Goal: Transaction & Acquisition: Purchase product/service

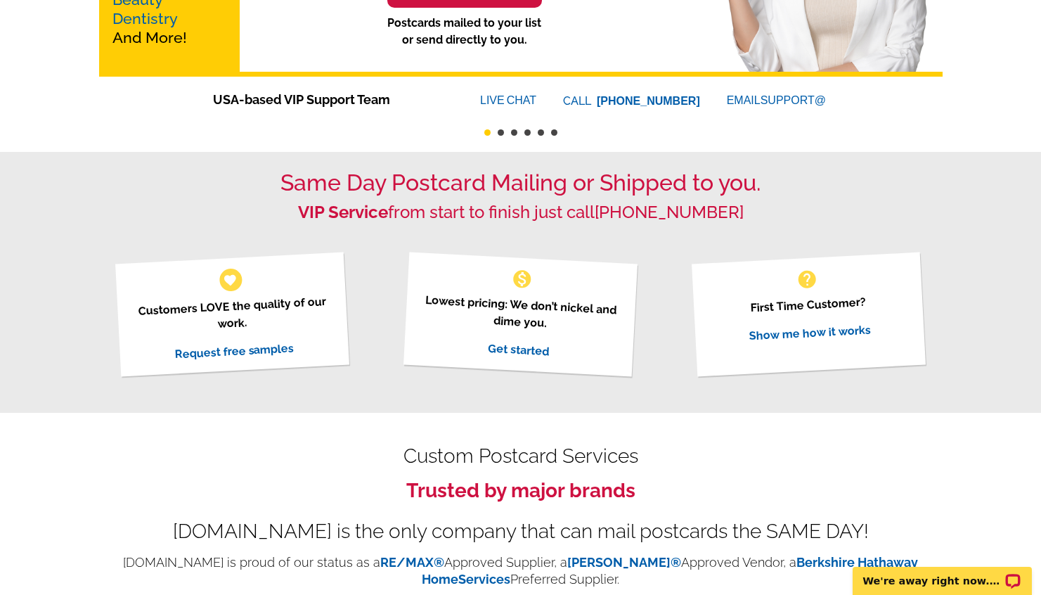
scroll to position [339, 0]
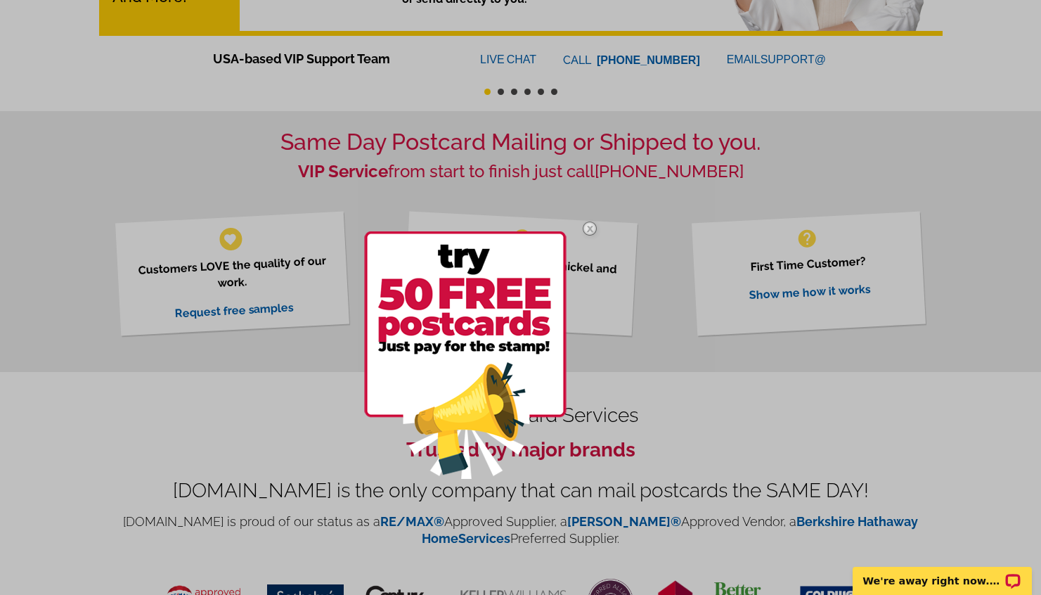
click at [590, 227] on img at bounding box center [590, 228] width 41 height 41
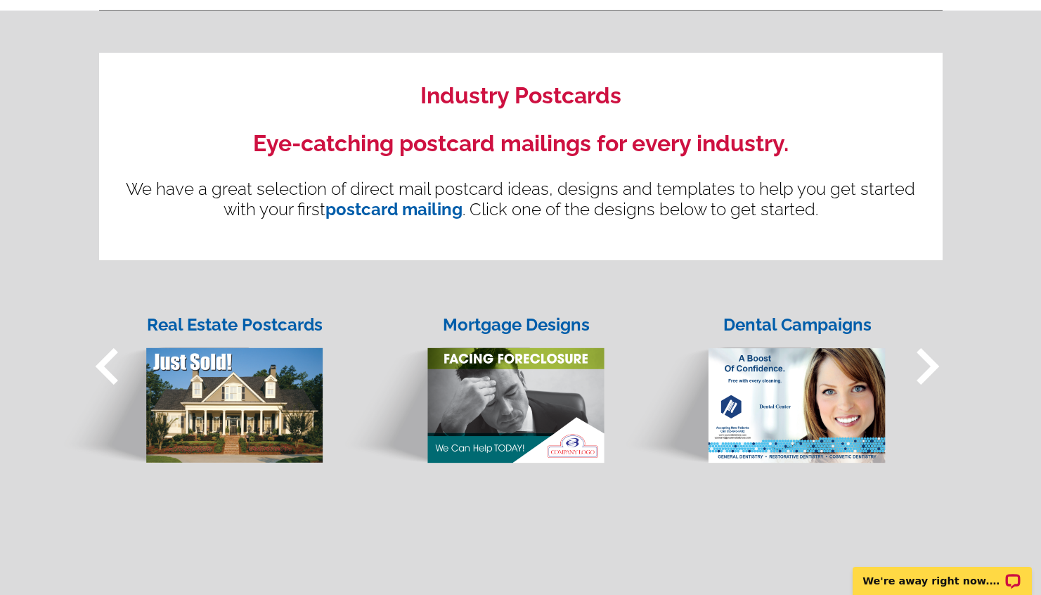
scroll to position [1145, 0]
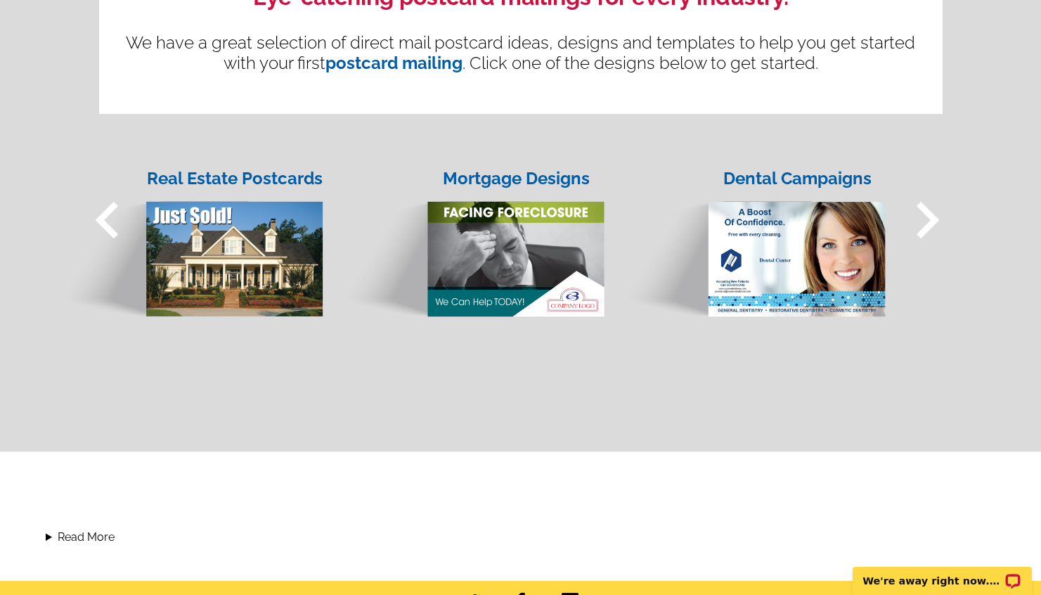
click at [107, 224] on span "keyboard_arrow_left" at bounding box center [107, 220] width 73 height 73
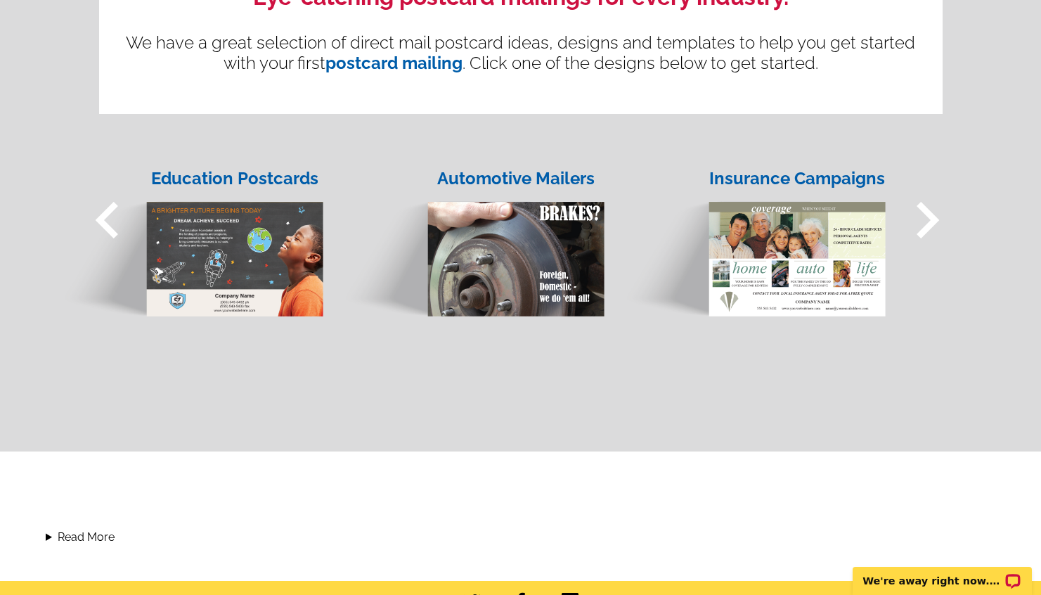
click at [926, 223] on span "keyboard_arrow_right" at bounding box center [927, 220] width 73 height 73
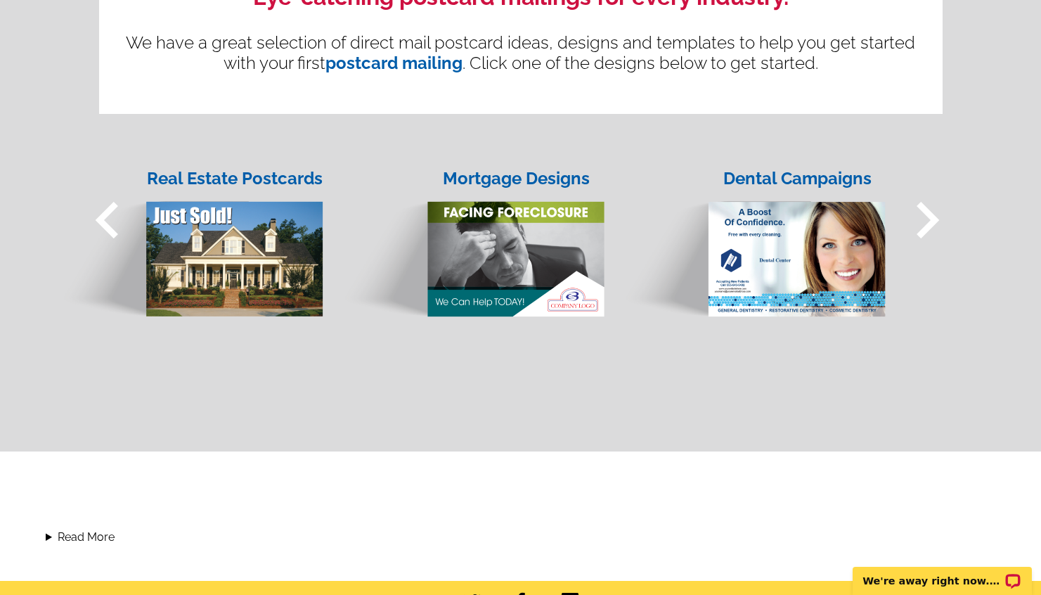
click at [926, 223] on span "keyboard_arrow_right" at bounding box center [927, 220] width 73 height 73
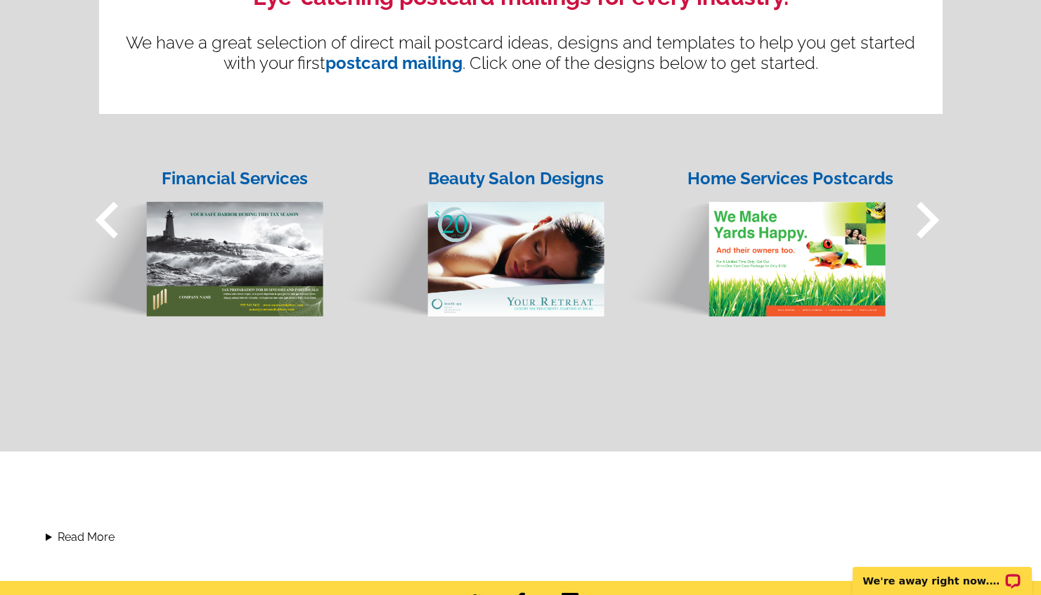
click at [926, 223] on span "keyboard_arrow_right" at bounding box center [927, 220] width 73 height 73
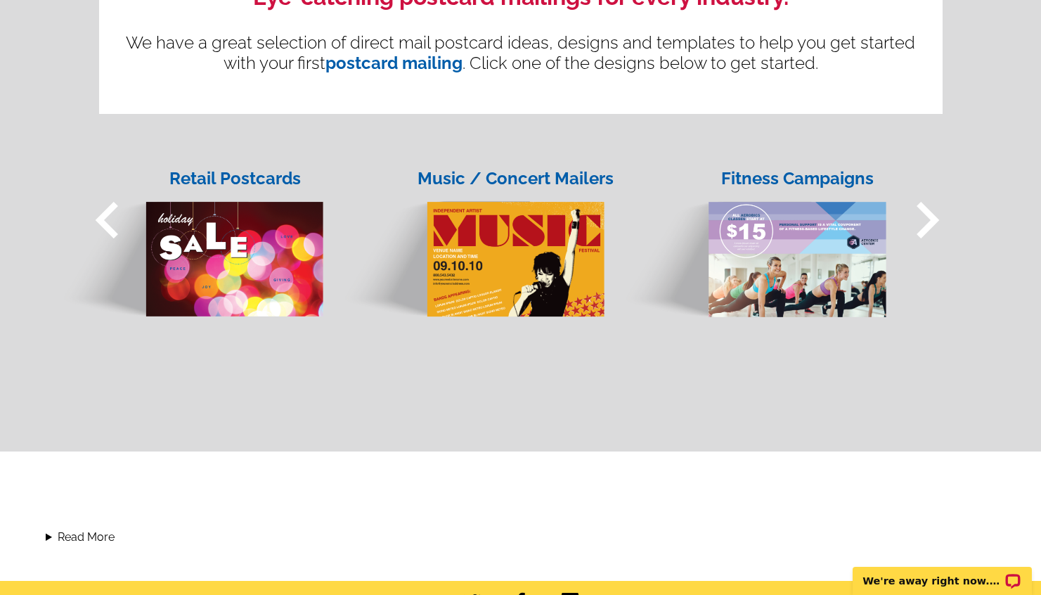
click at [926, 223] on span "keyboard_arrow_right" at bounding box center [927, 220] width 73 height 73
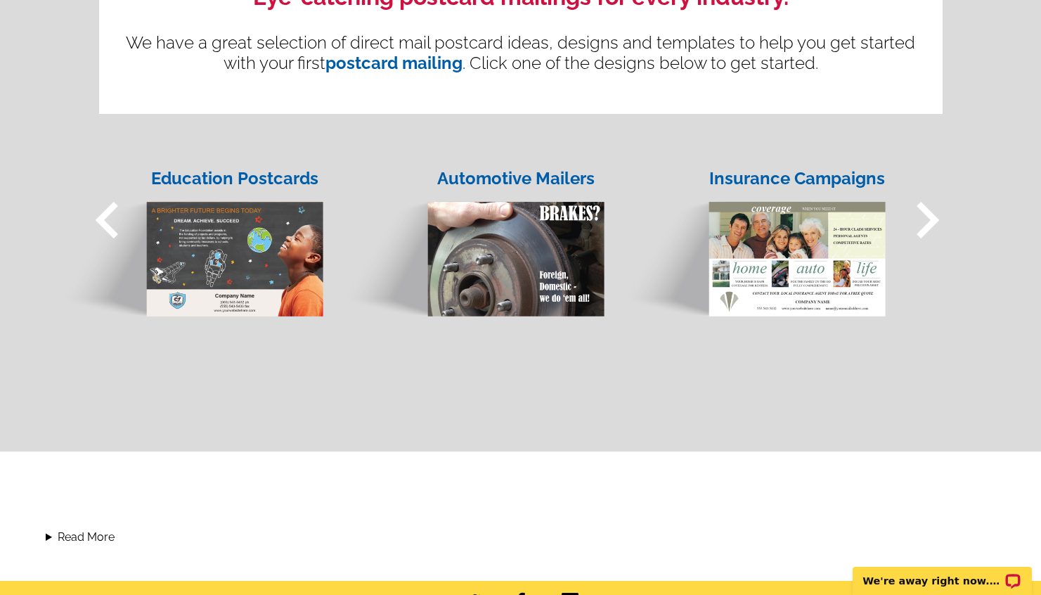
click at [926, 223] on span "keyboard_arrow_right" at bounding box center [927, 220] width 73 height 73
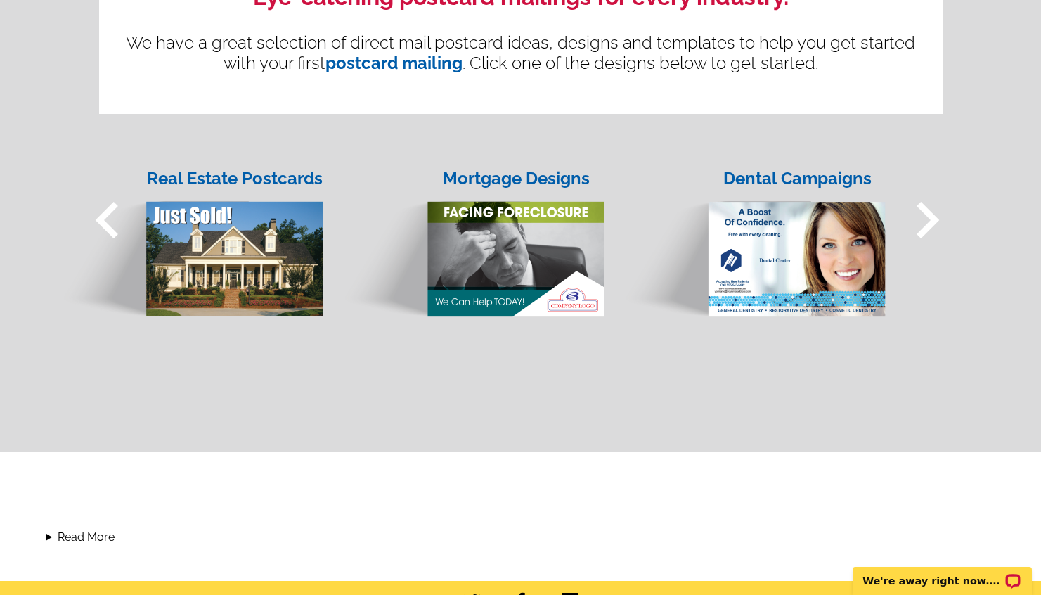
click at [926, 223] on span "keyboard_arrow_right" at bounding box center [927, 220] width 73 height 73
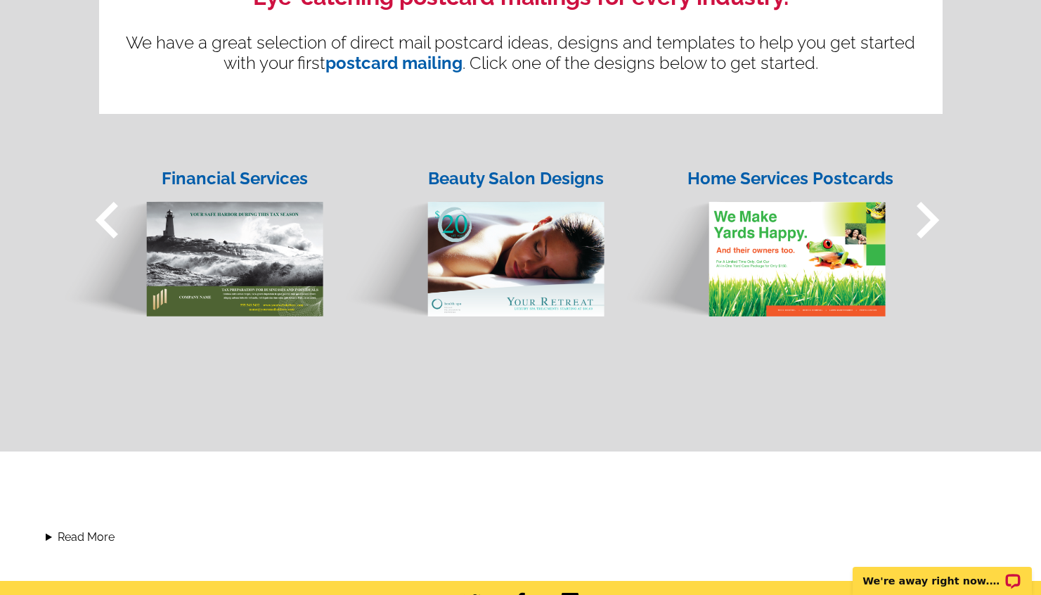
click at [926, 223] on span "keyboard_arrow_right" at bounding box center [927, 220] width 73 height 73
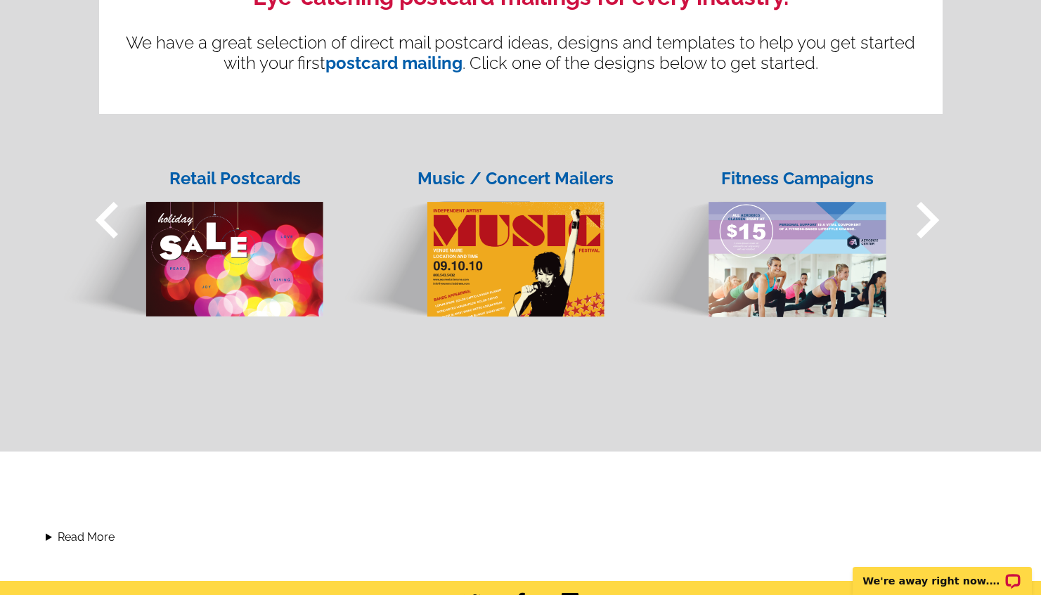
click at [926, 223] on span "keyboard_arrow_right" at bounding box center [927, 220] width 73 height 73
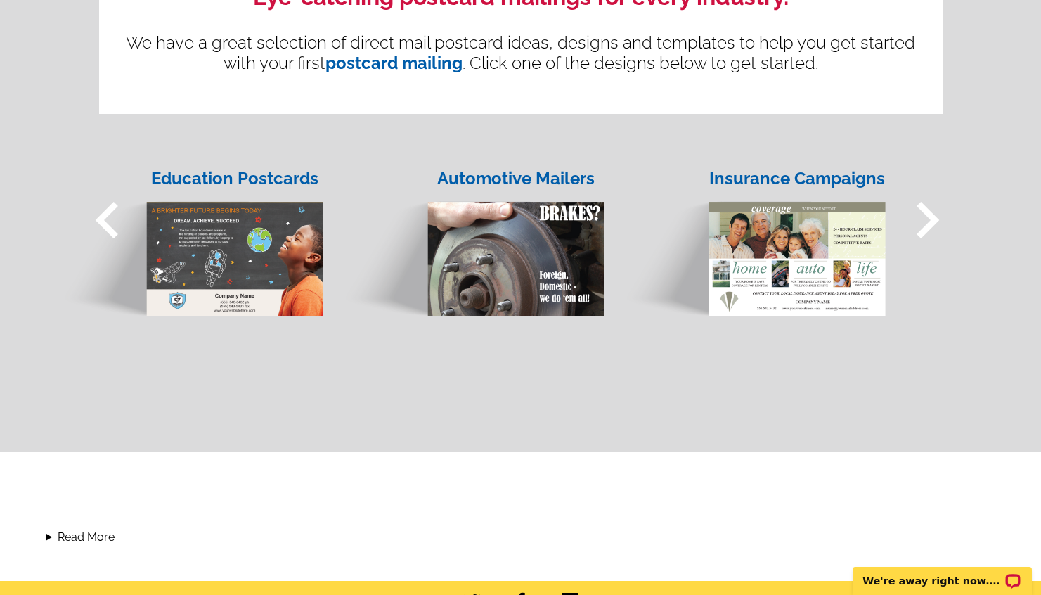
click at [926, 223] on span "keyboard_arrow_right" at bounding box center [927, 220] width 73 height 73
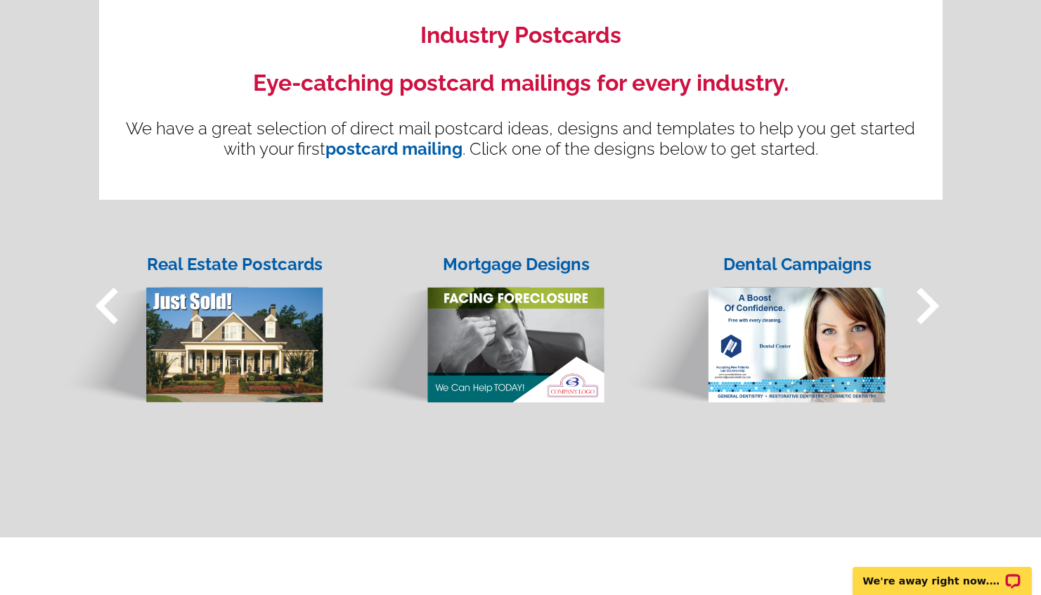
scroll to position [1067, 0]
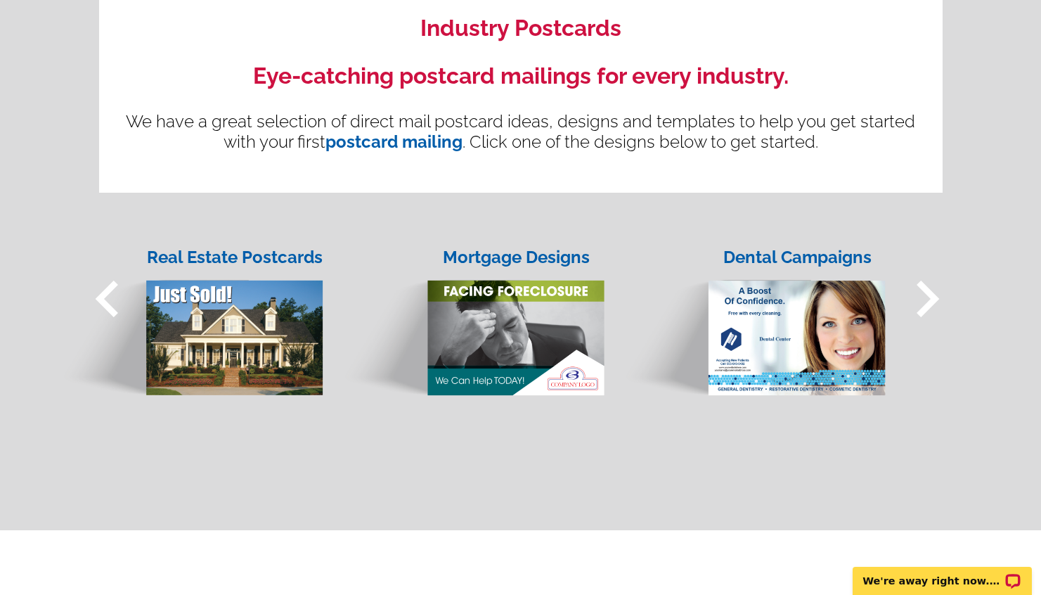
click at [925, 307] on span "keyboard_arrow_right" at bounding box center [927, 298] width 73 height 73
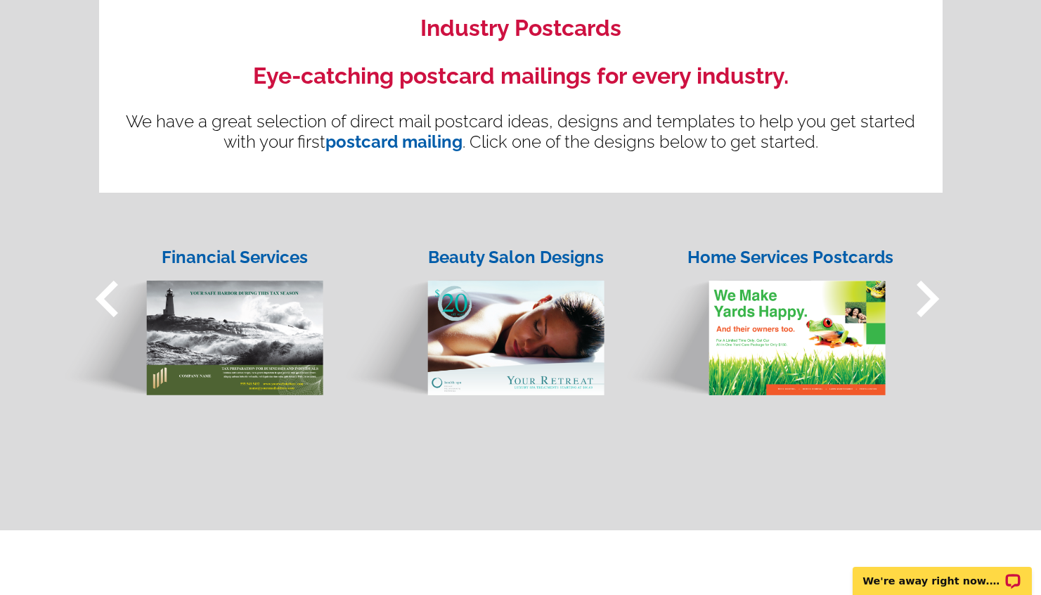
click at [925, 307] on span "keyboard_arrow_right" at bounding box center [927, 298] width 73 height 73
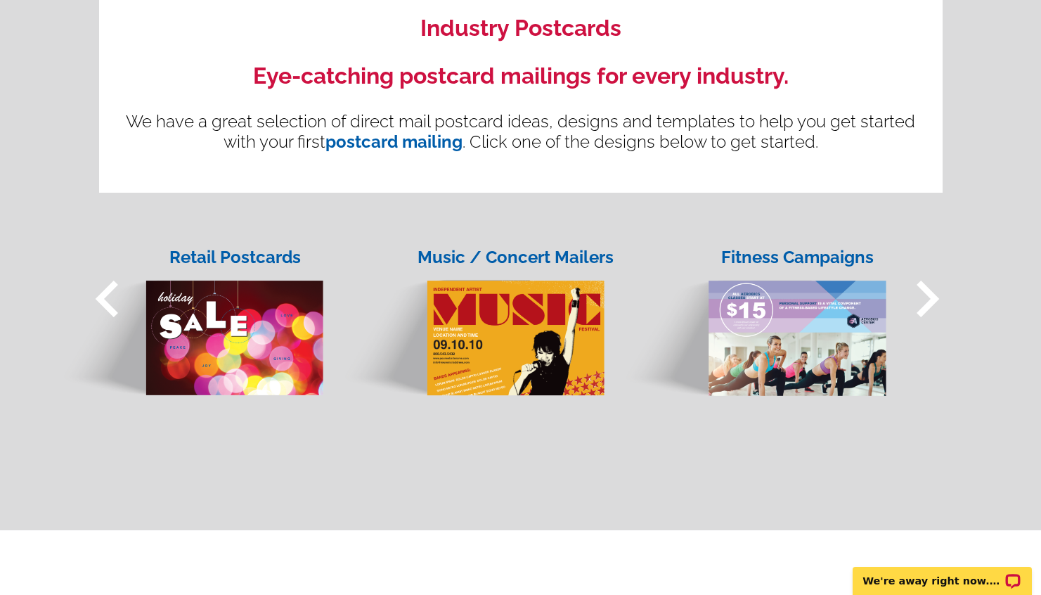
click at [925, 307] on span "keyboard_arrow_right" at bounding box center [927, 298] width 73 height 73
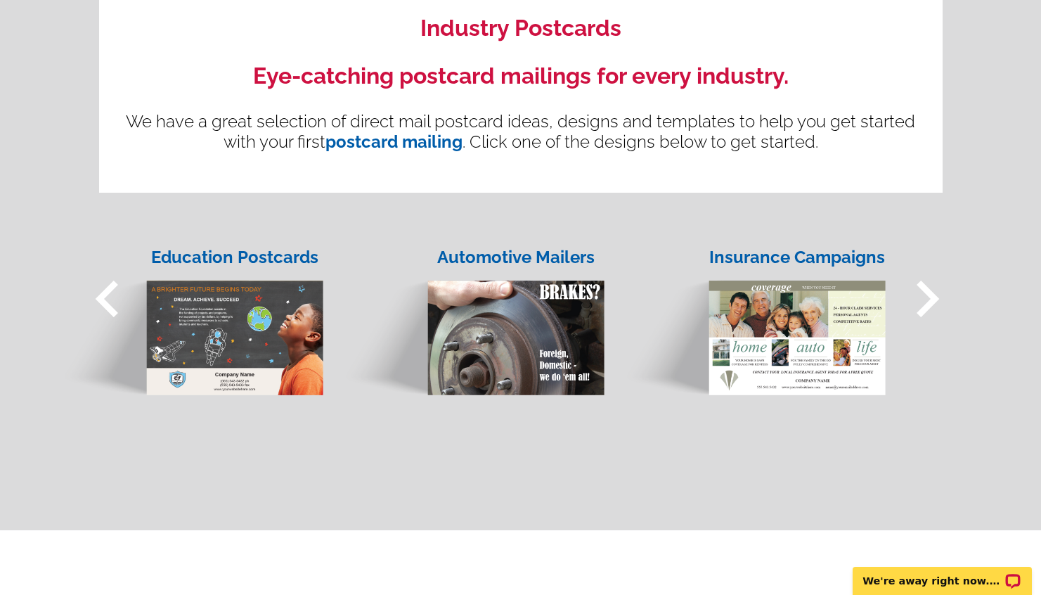
click at [925, 307] on span "keyboard_arrow_right" at bounding box center [927, 298] width 73 height 73
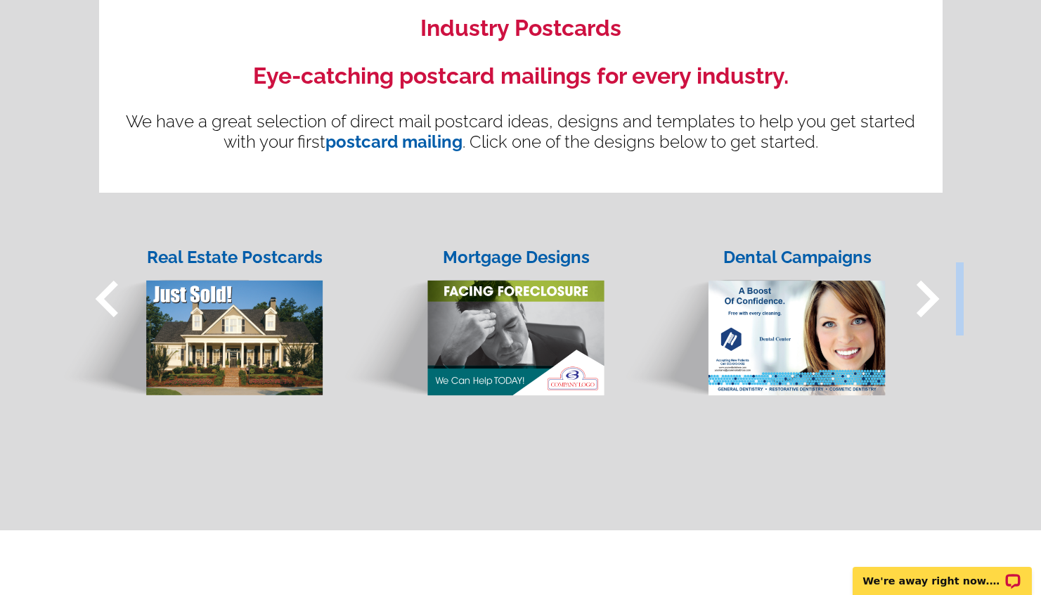
drag, startPoint x: 925, startPoint y: 307, endPoint x: 956, endPoint y: 244, distance: 69.5
click at [941, 265] on span "keyboard_arrow_right" at bounding box center [927, 298] width 73 height 73
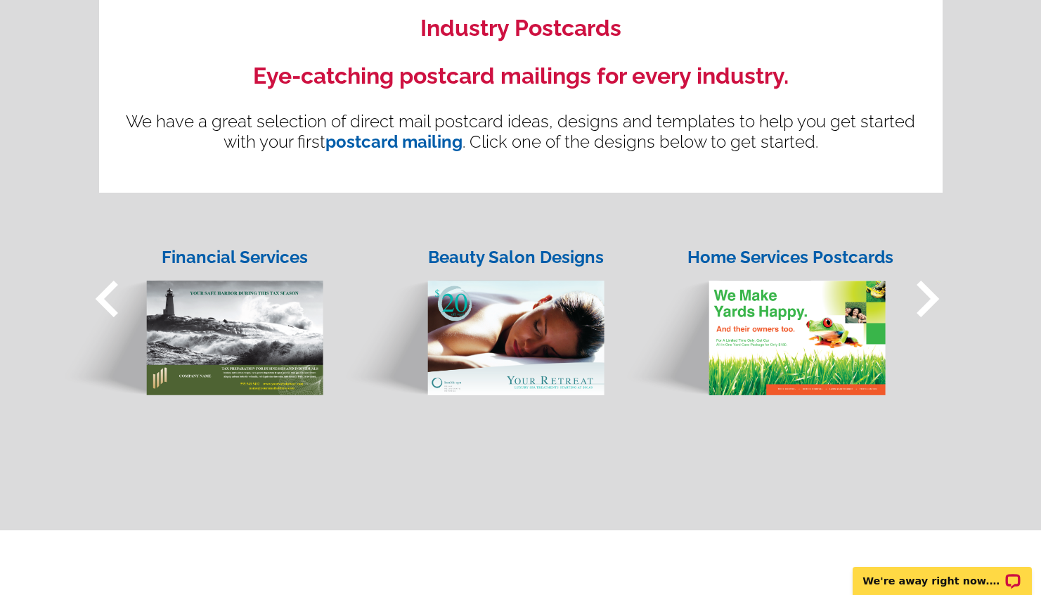
click at [104, 302] on span "keyboard_arrow_left" at bounding box center [107, 298] width 73 height 73
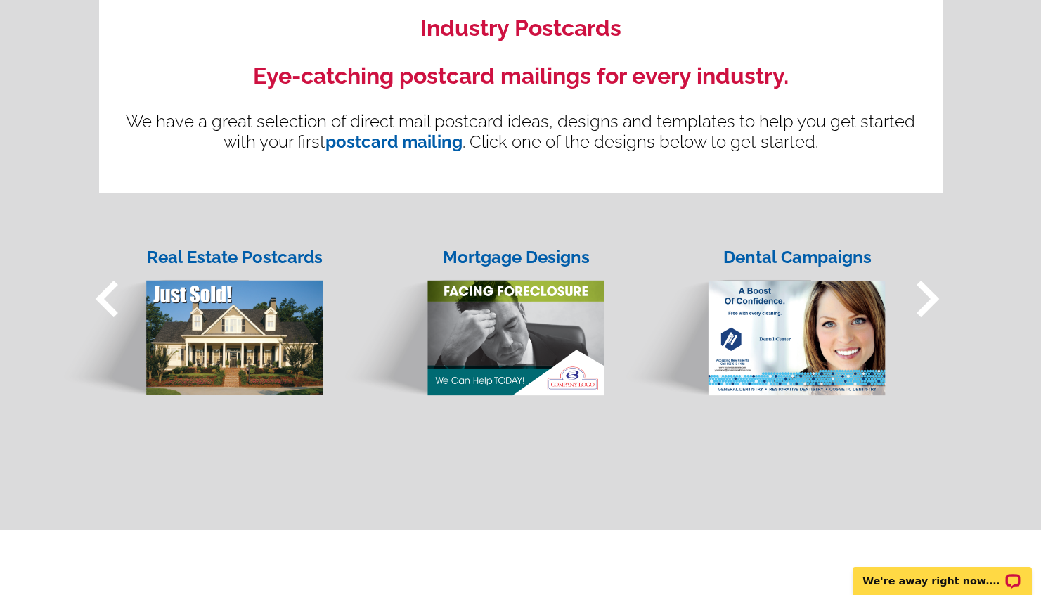
click at [492, 341] on img at bounding box center [471, 324] width 268 height 145
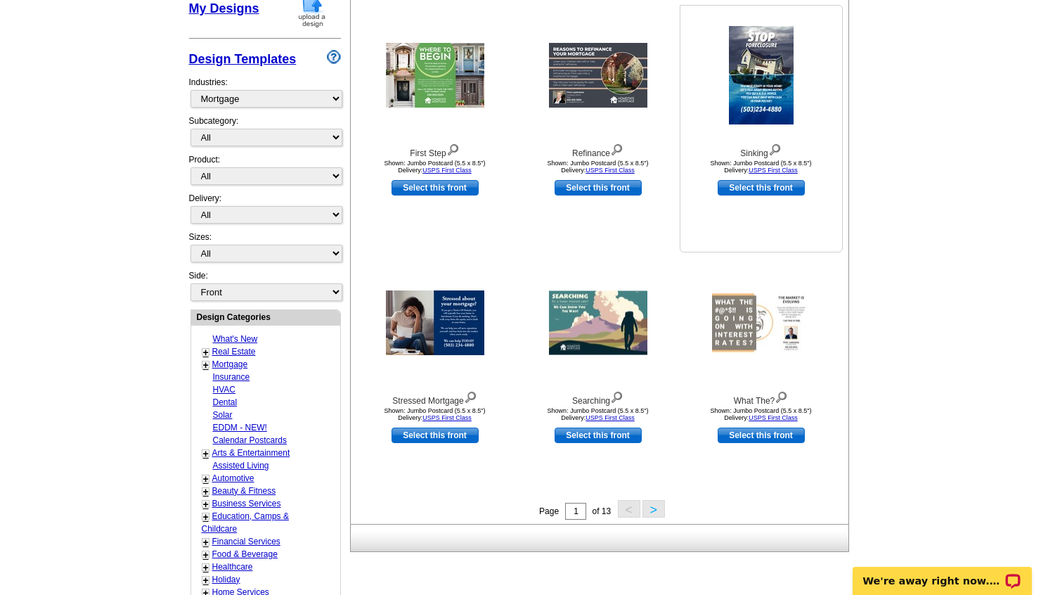
scroll to position [290, 0]
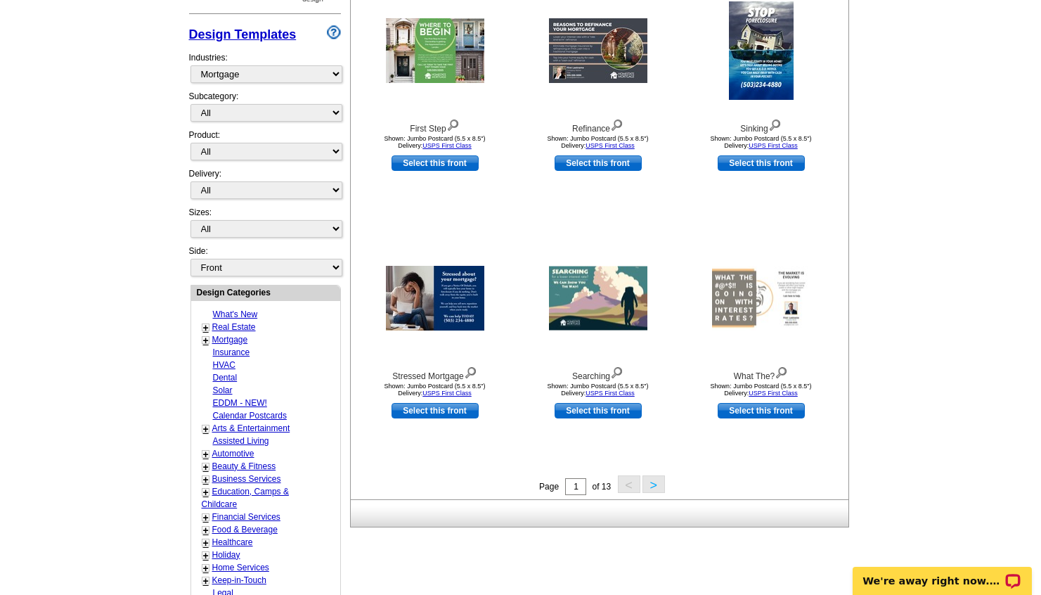
click at [655, 489] on button ">" at bounding box center [654, 484] width 22 height 18
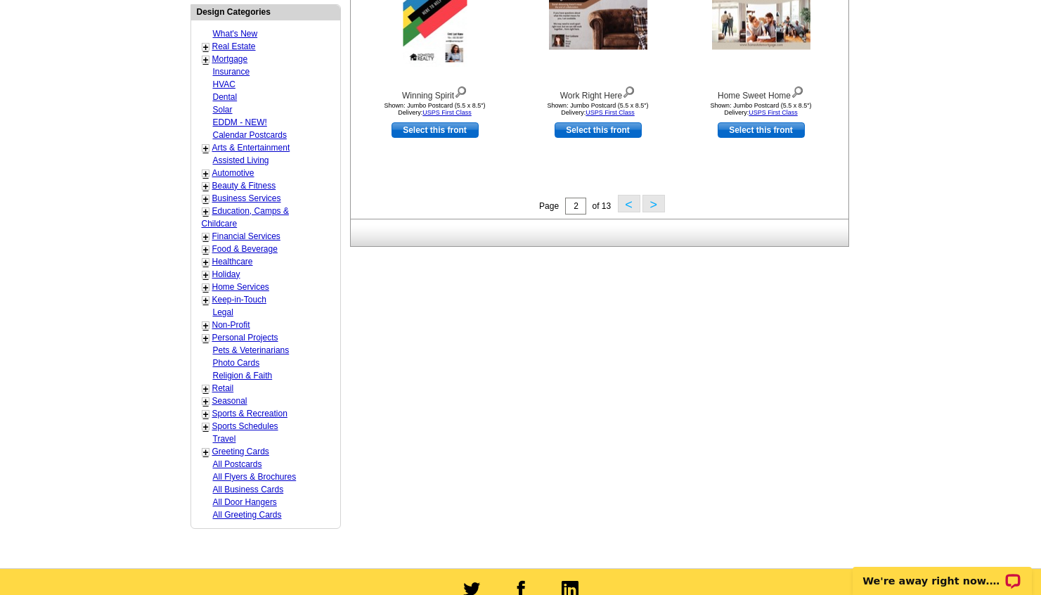
scroll to position [593, 0]
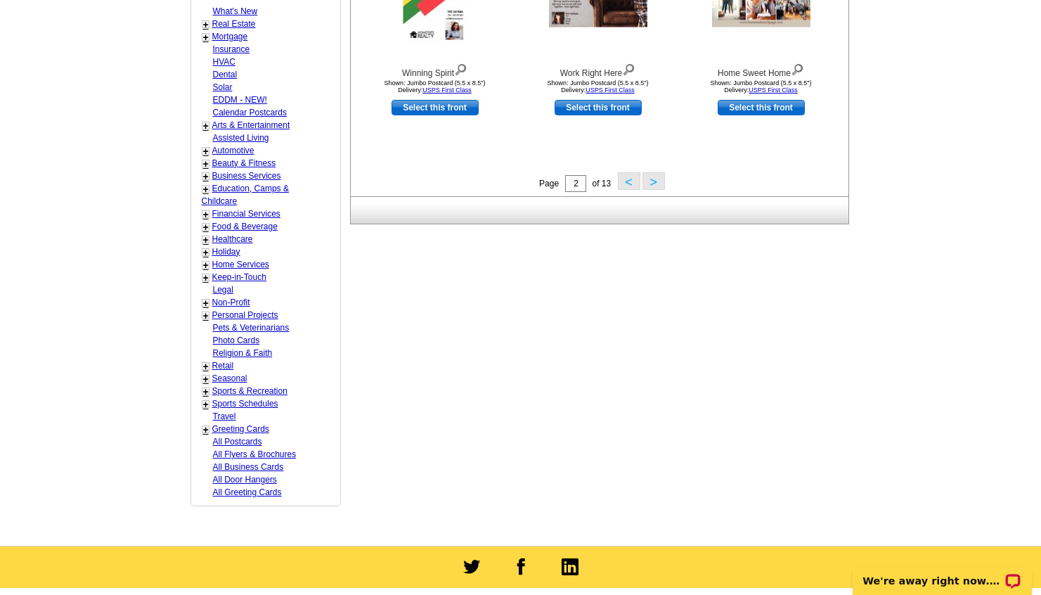
click at [649, 173] on button ">" at bounding box center [654, 181] width 22 height 18
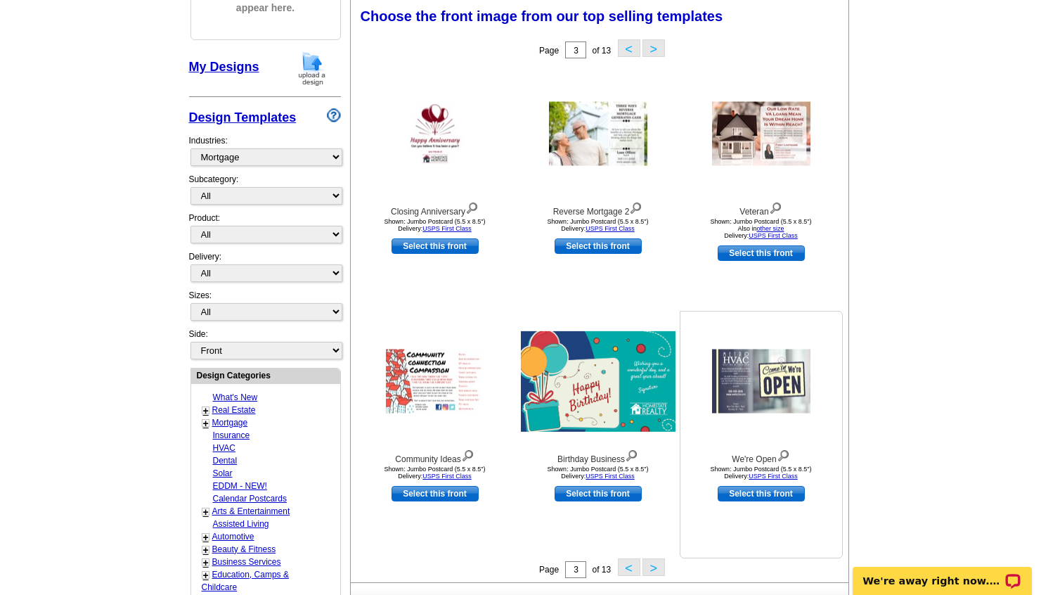
scroll to position [207, 0]
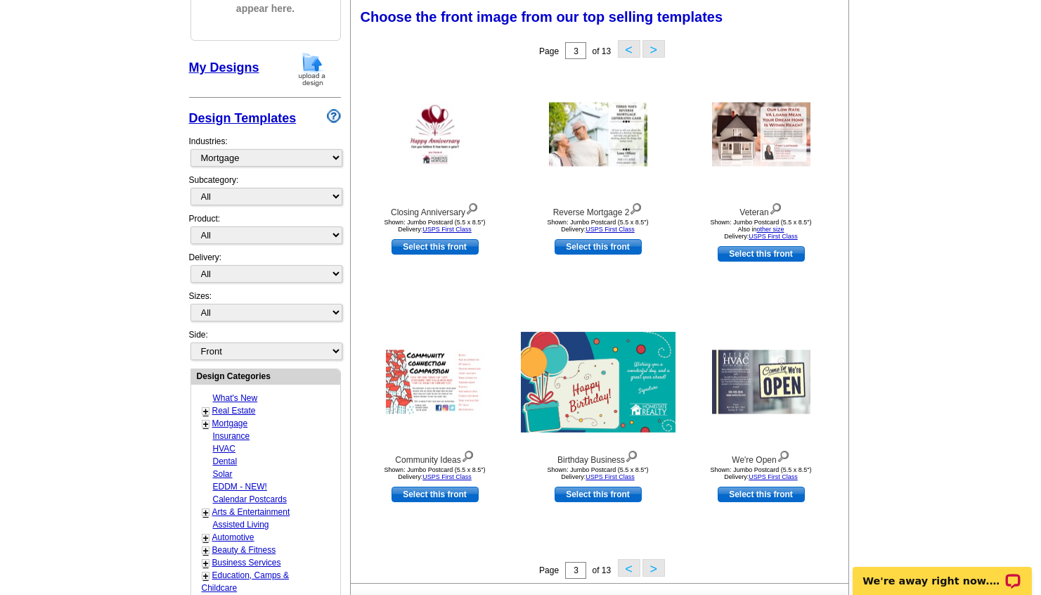
click at [655, 570] on button ">" at bounding box center [654, 568] width 22 height 18
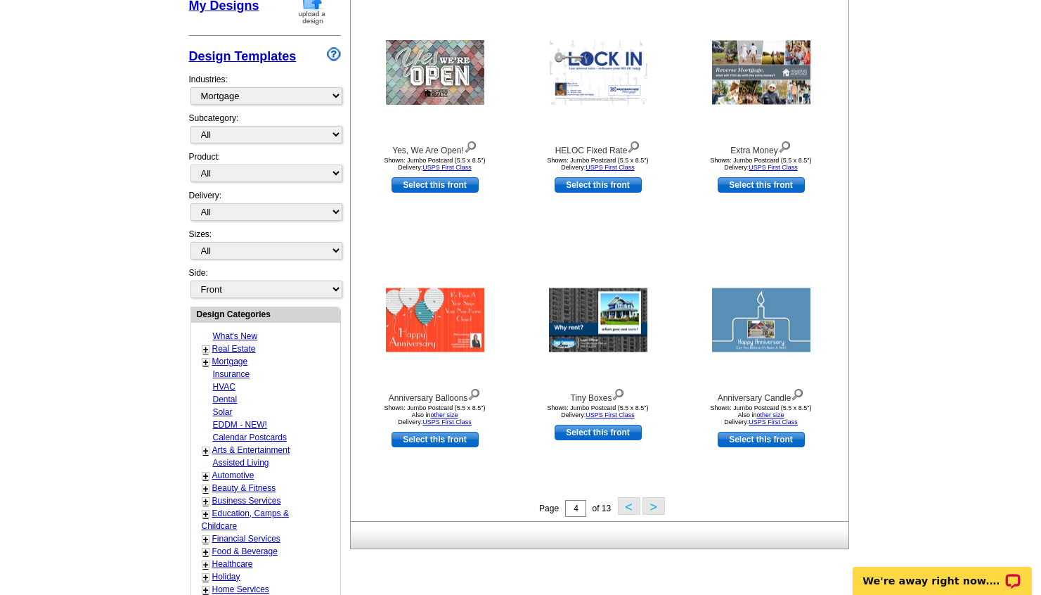
scroll to position [324, 0]
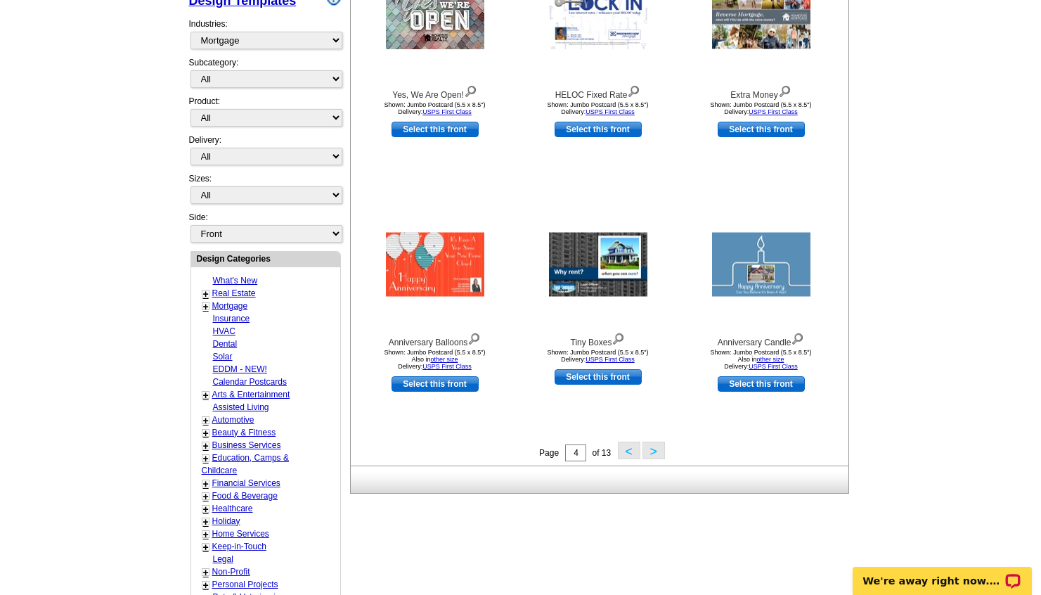
click at [655, 453] on button ">" at bounding box center [654, 451] width 22 height 18
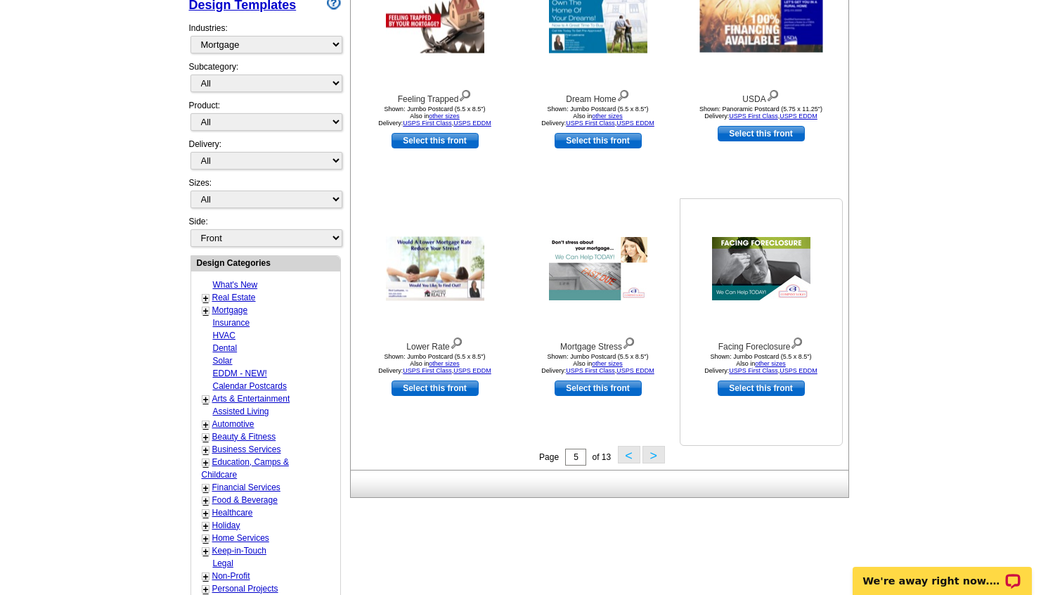
scroll to position [335, 0]
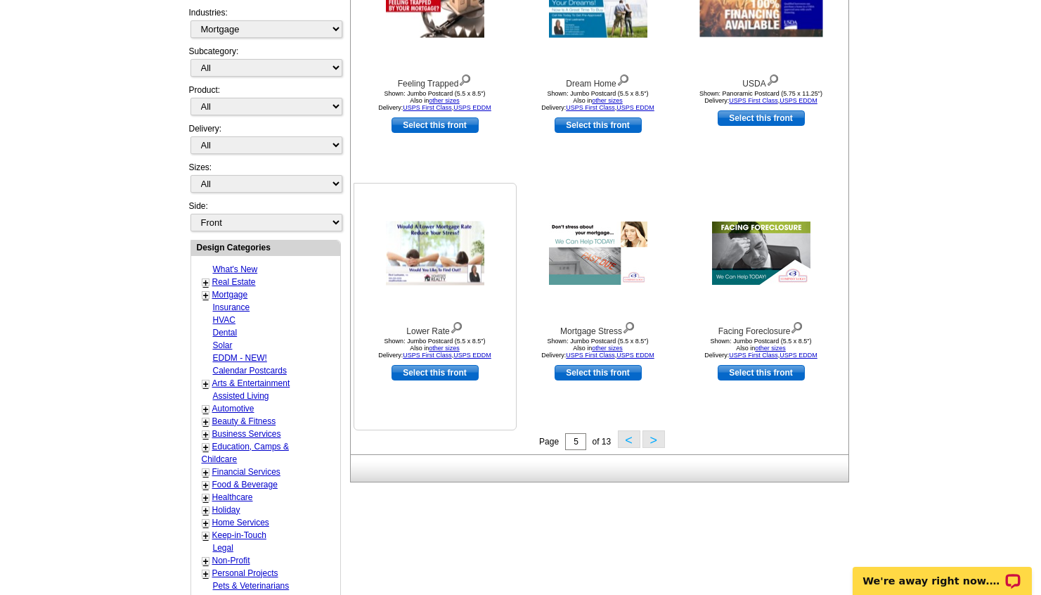
click at [429, 260] on img at bounding box center [435, 253] width 98 height 64
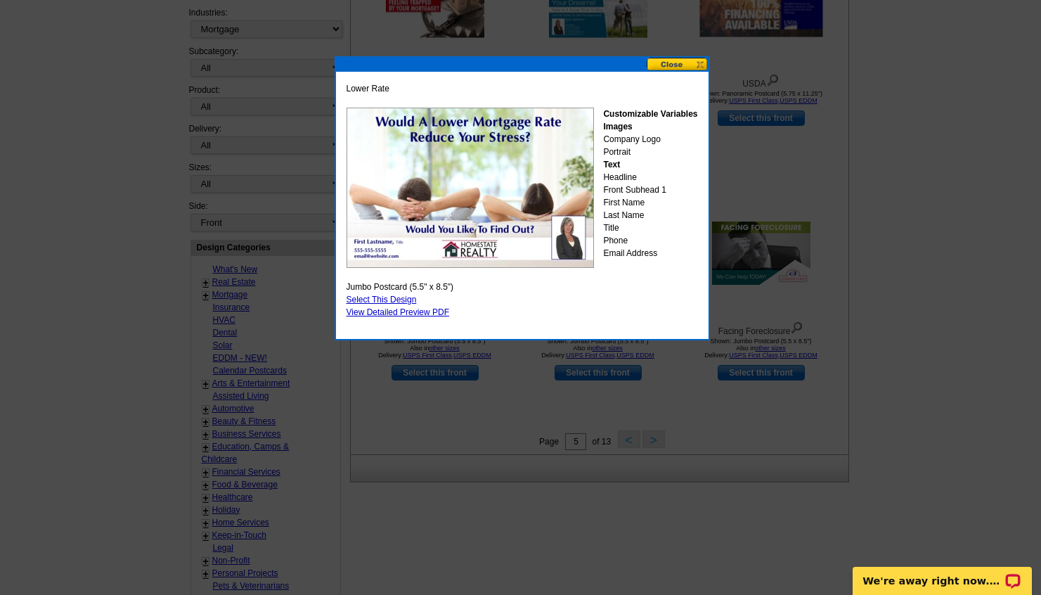
click at [667, 63] on button at bounding box center [678, 64] width 62 height 13
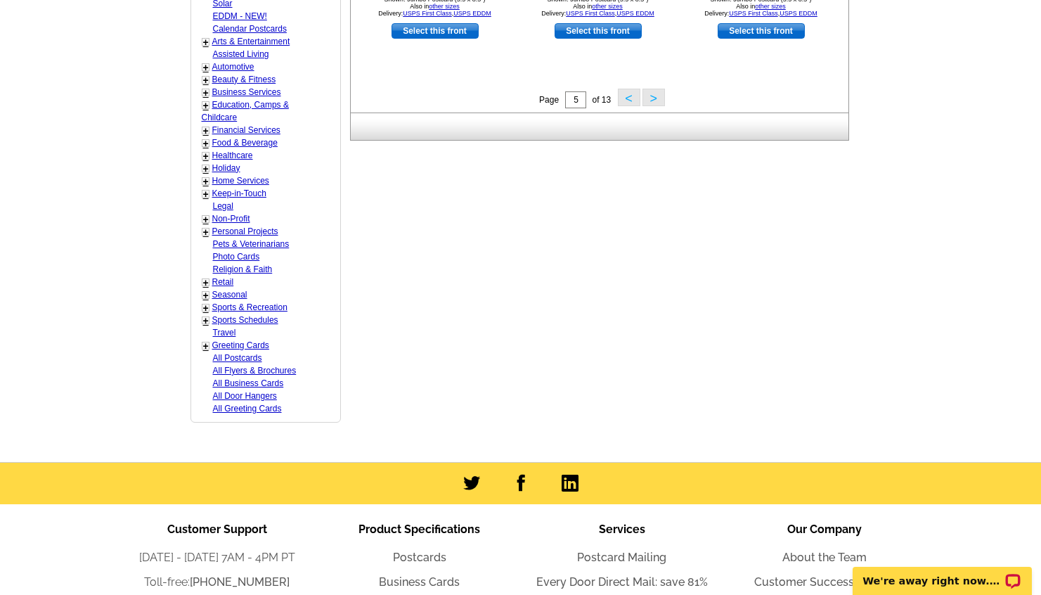
scroll to position [426, 0]
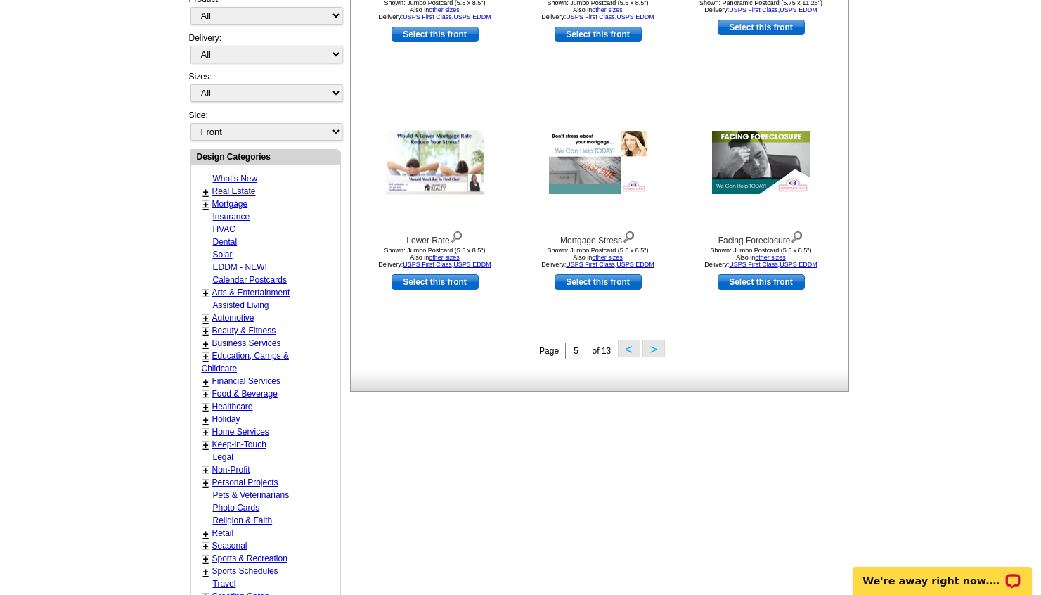
click at [654, 349] on button ">" at bounding box center [654, 349] width 22 height 18
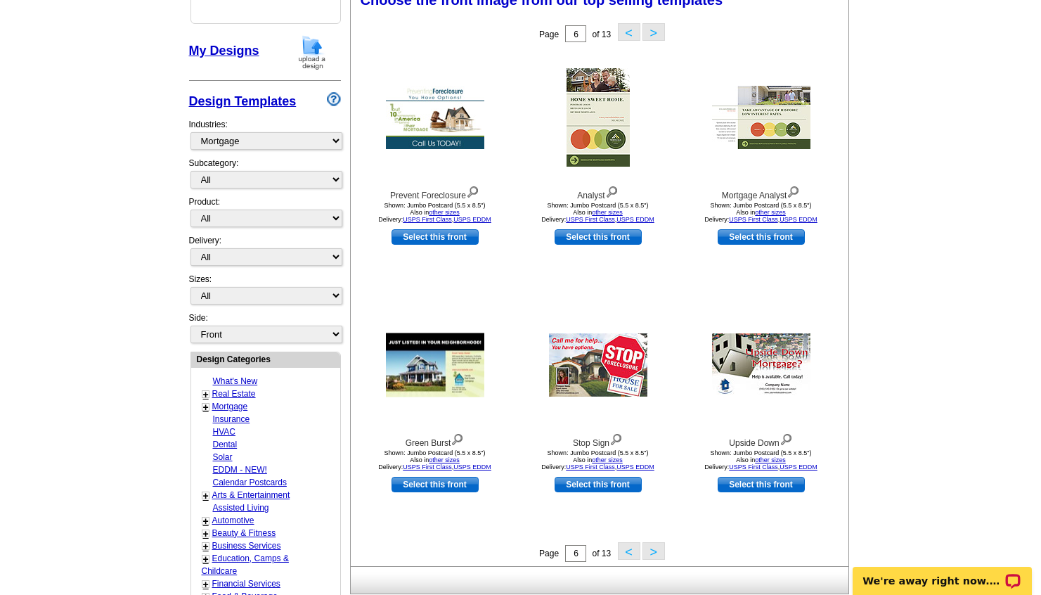
scroll to position [207, 0]
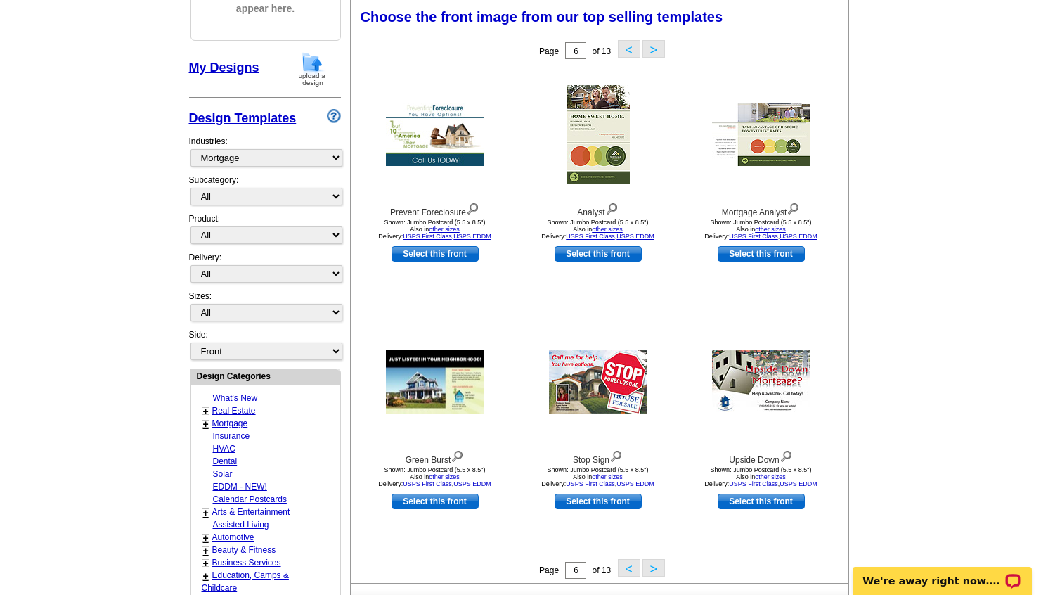
click at [237, 413] on link "Real Estate" at bounding box center [234, 411] width 44 height 10
select select "785"
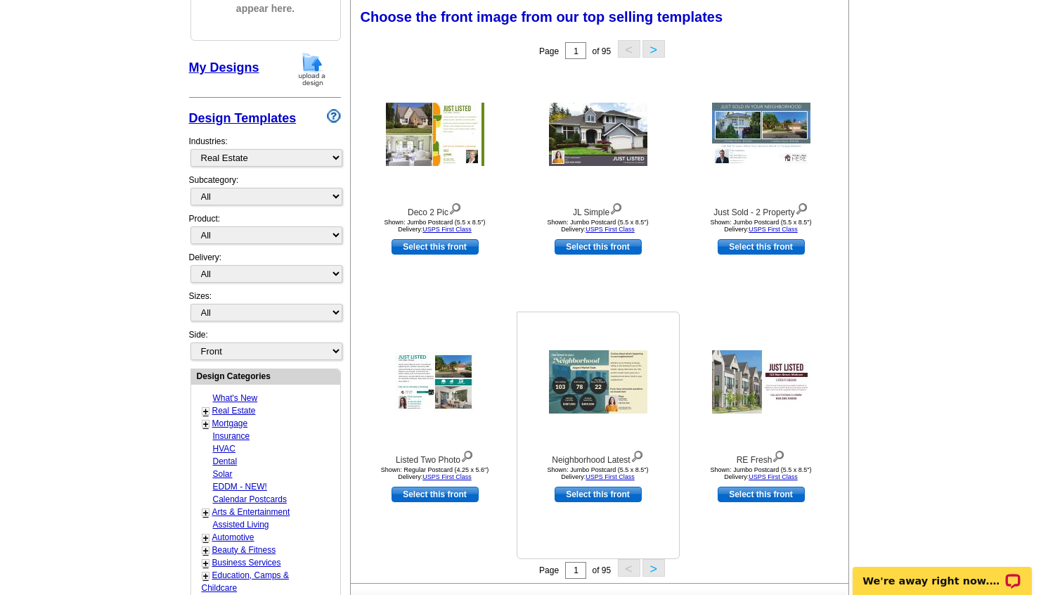
click at [607, 375] on img at bounding box center [598, 381] width 98 height 63
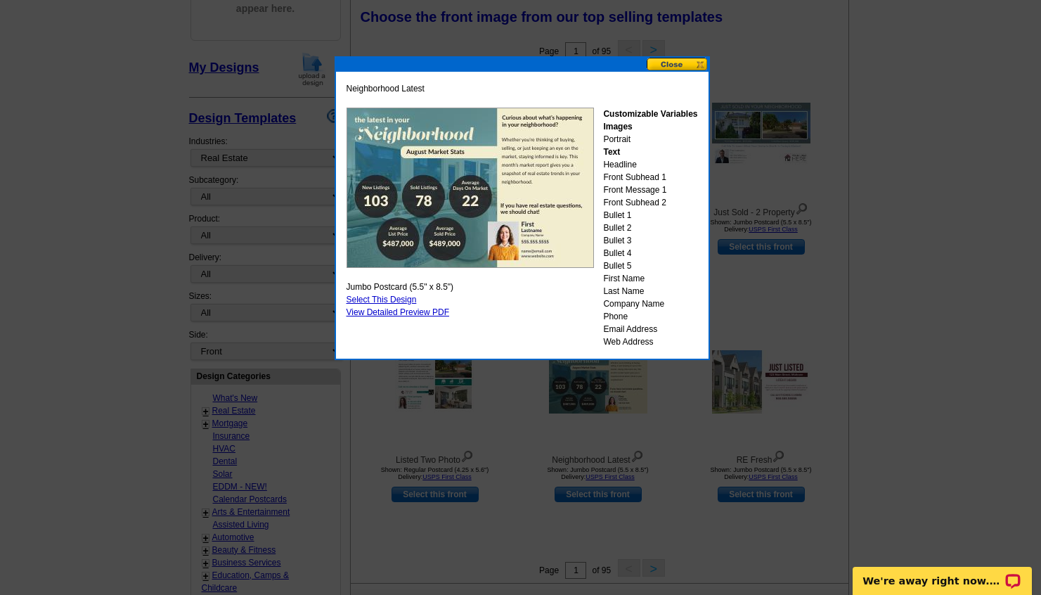
click at [675, 63] on button at bounding box center [678, 64] width 62 height 13
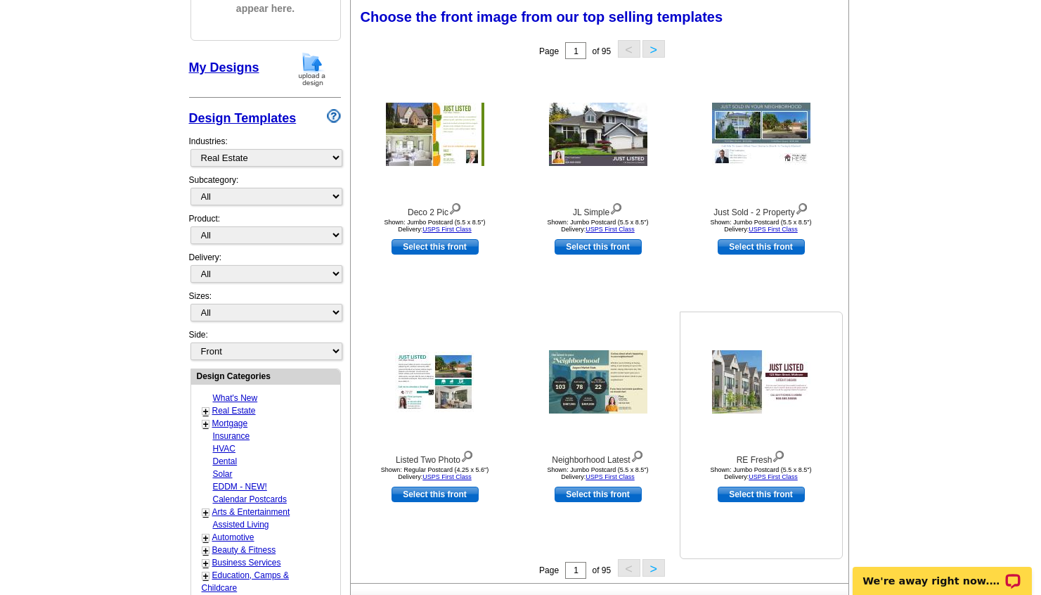
click at [774, 378] on img at bounding box center [761, 381] width 98 height 63
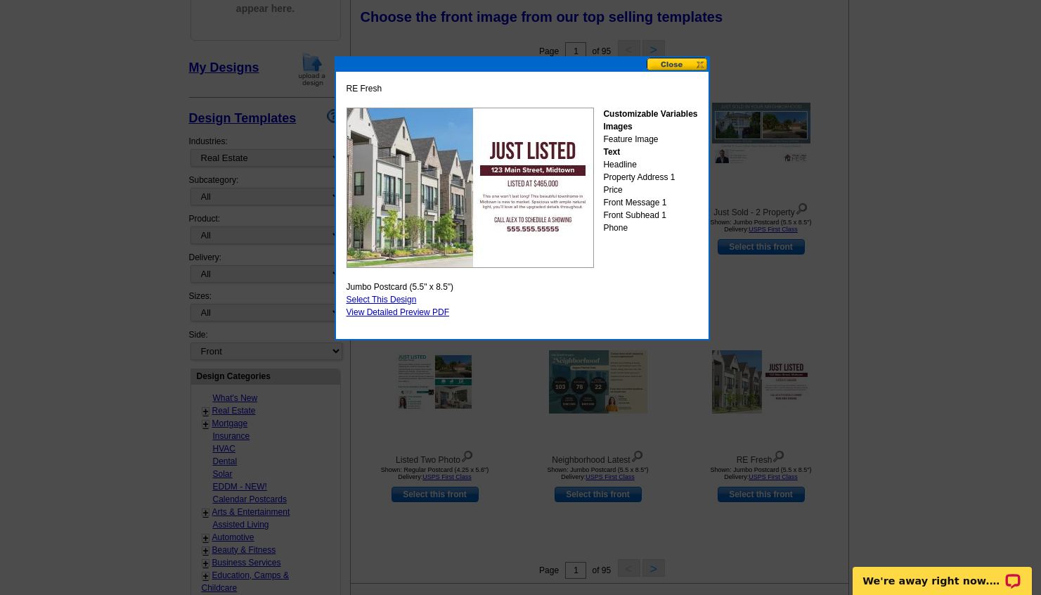
click at [677, 63] on button at bounding box center [678, 64] width 62 height 13
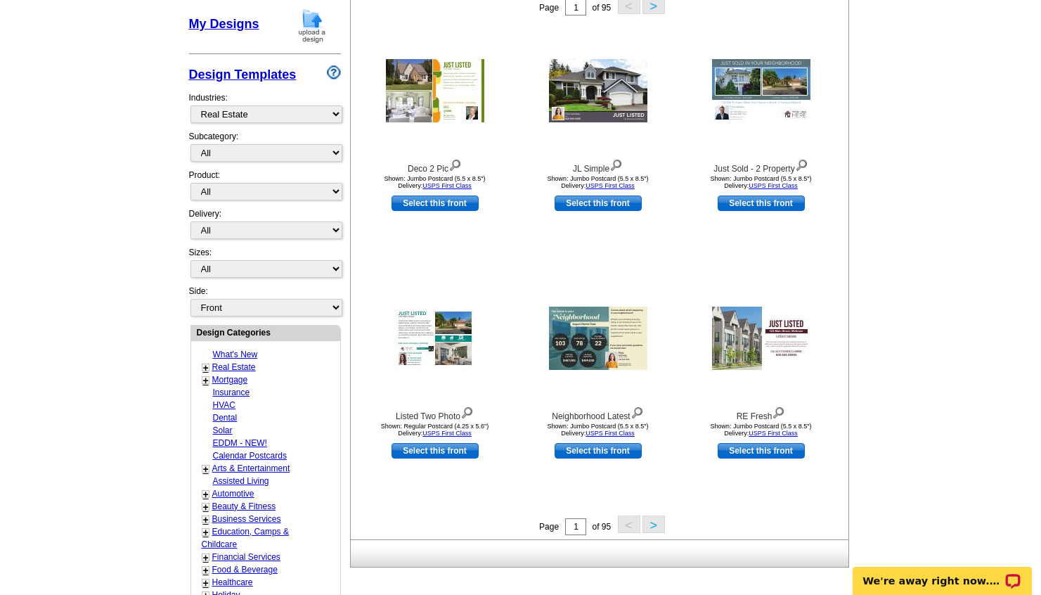
scroll to position [352, 0]
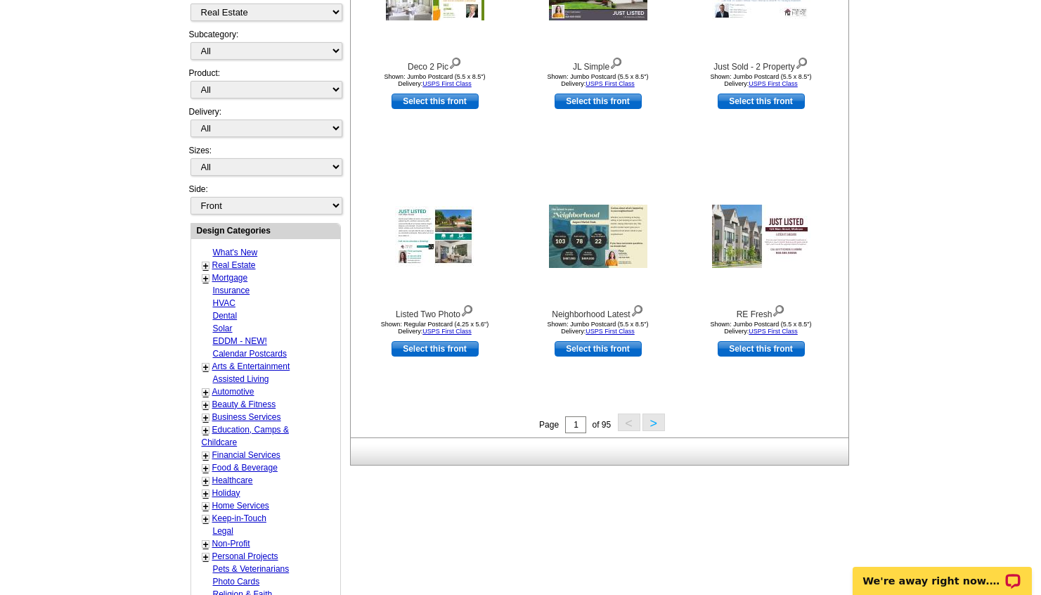
click at [655, 422] on button ">" at bounding box center [654, 422] width 22 height 18
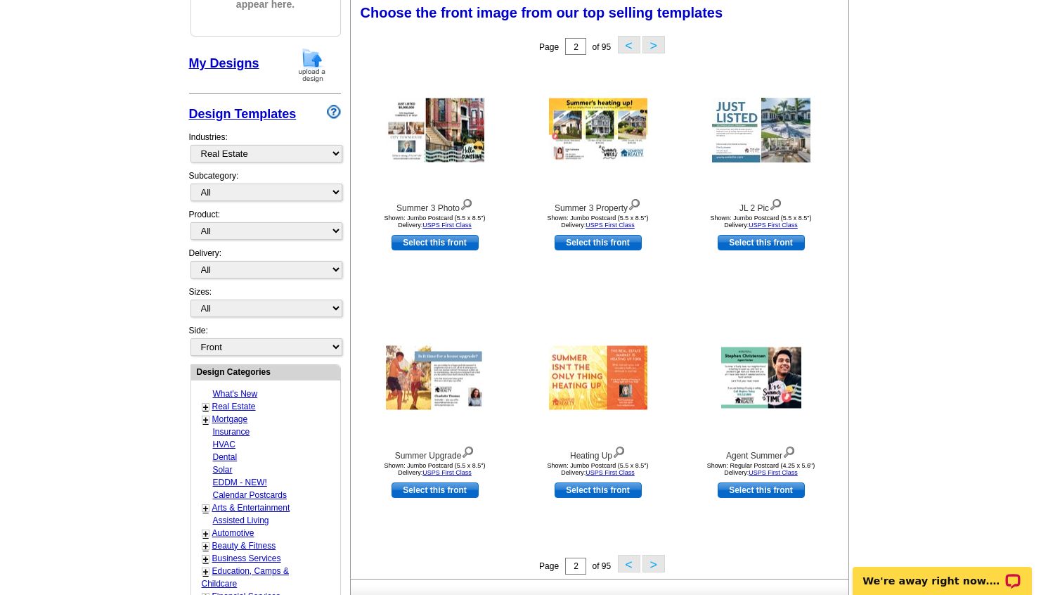
scroll to position [207, 0]
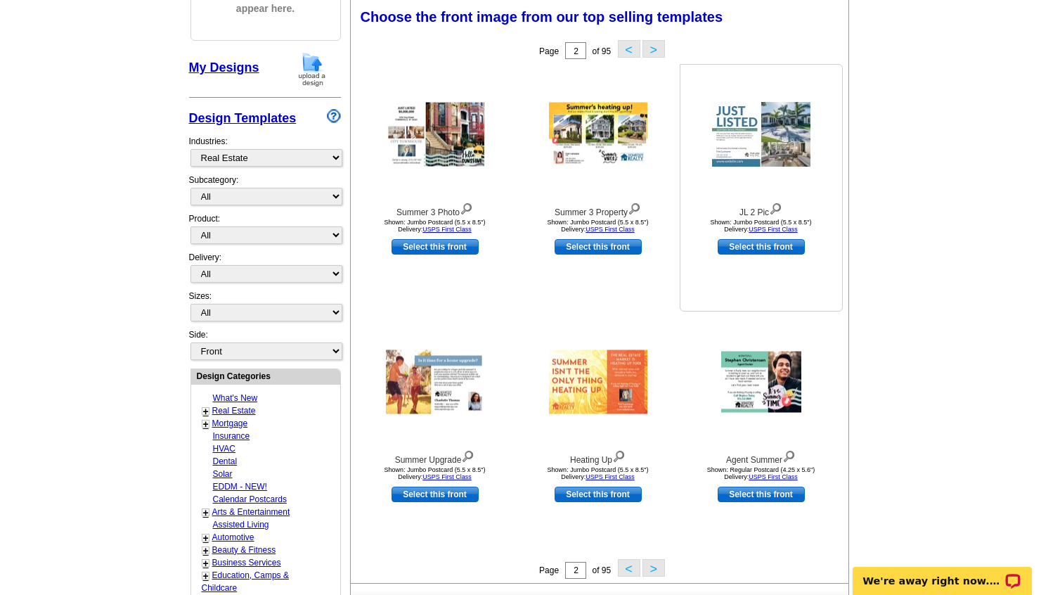
click at [769, 137] on img at bounding box center [761, 134] width 98 height 65
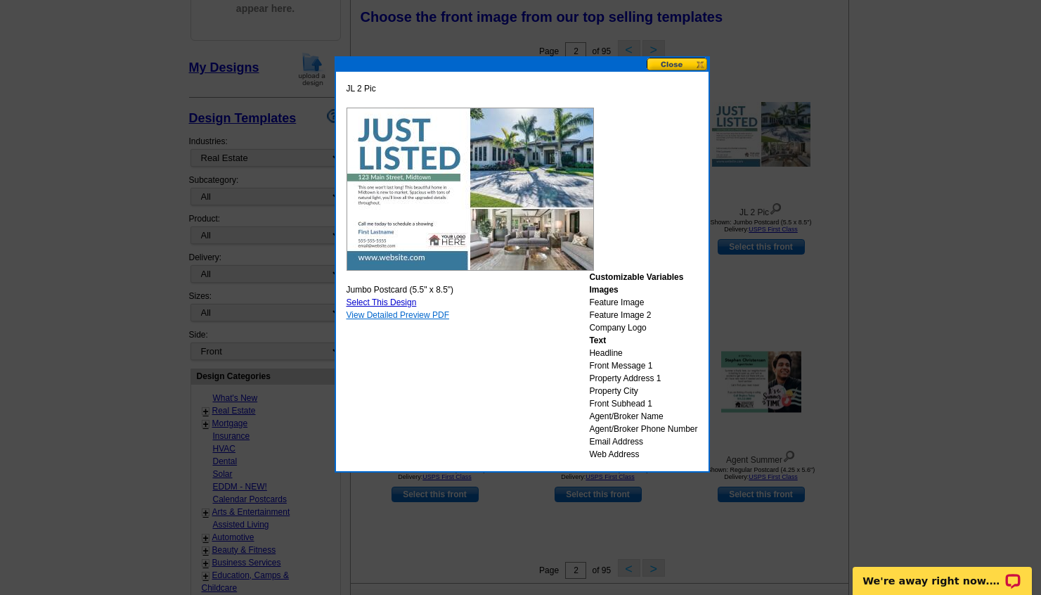
click at [410, 314] on link "View Detailed Preview PDF" at bounding box center [398, 315] width 103 height 10
click at [671, 60] on button at bounding box center [678, 64] width 62 height 13
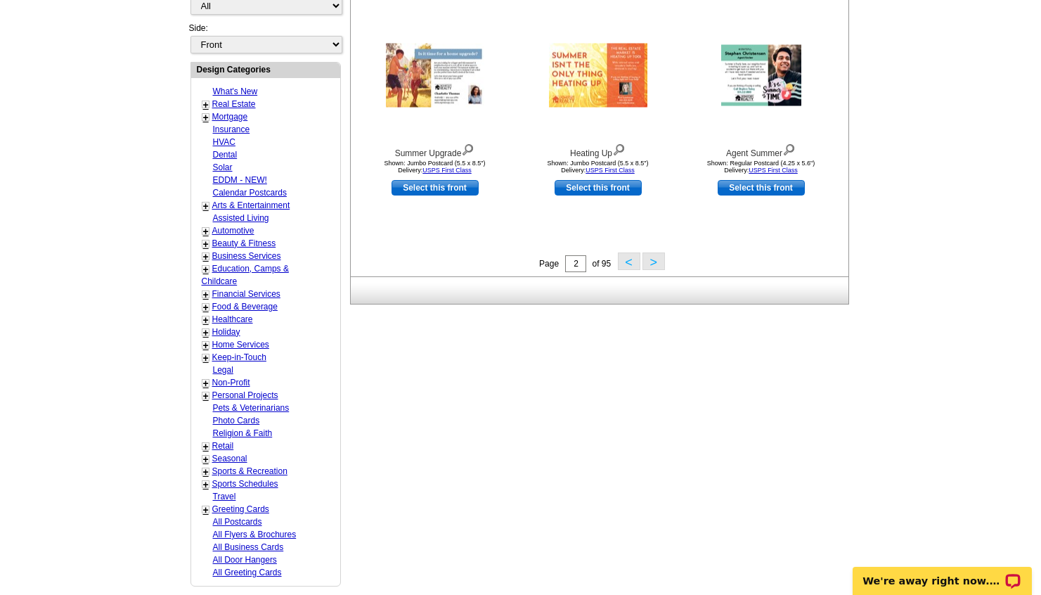
scroll to position [517, 0]
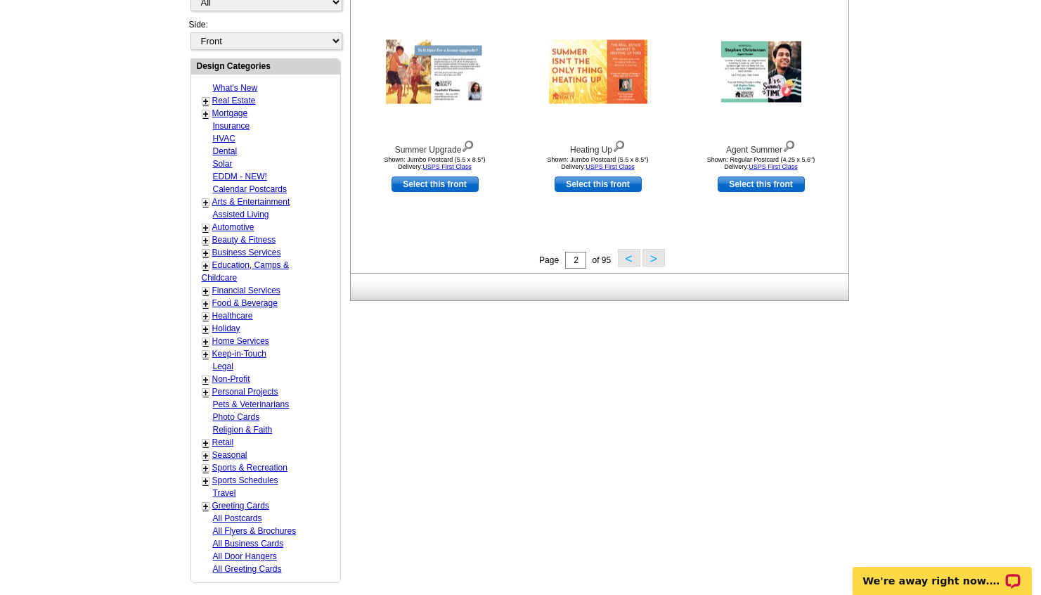
click at [653, 256] on button ">" at bounding box center [654, 258] width 22 height 18
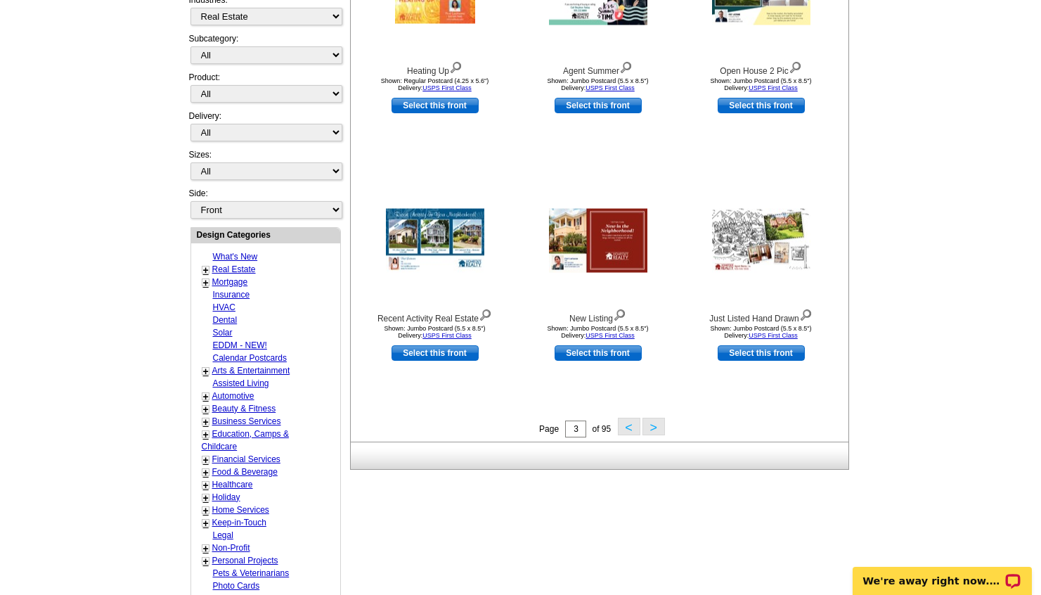
scroll to position [353, 0]
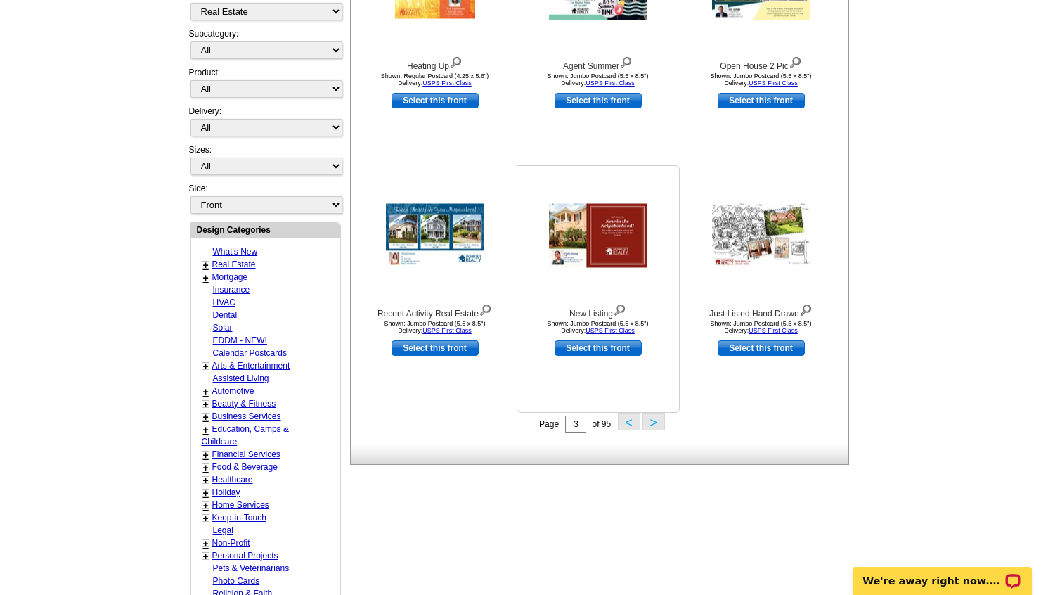
click at [617, 248] on img at bounding box center [598, 236] width 98 height 64
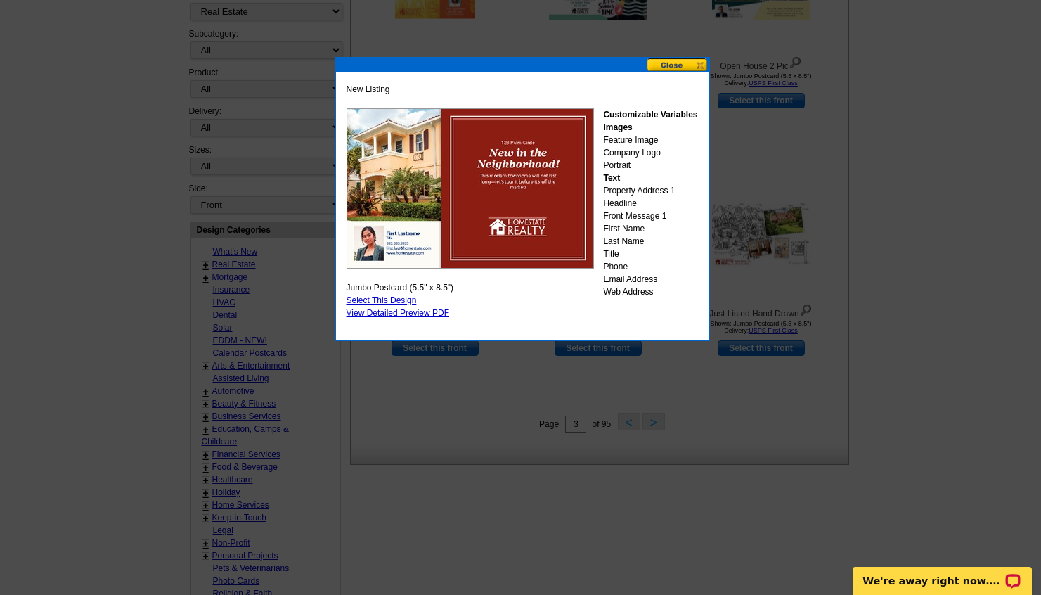
click at [676, 65] on button at bounding box center [678, 64] width 62 height 13
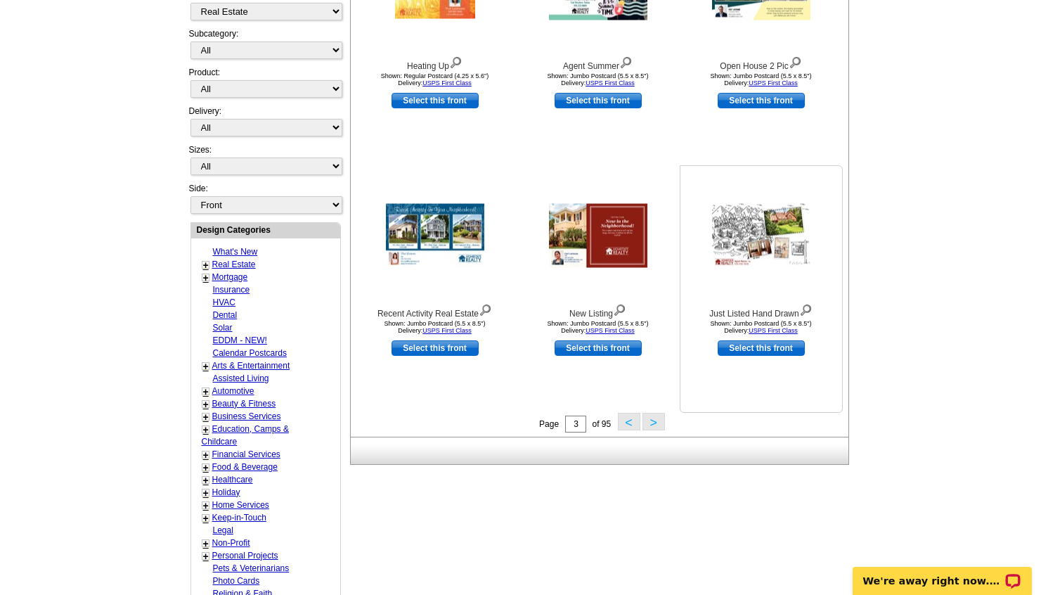
click at [764, 254] on img at bounding box center [761, 236] width 98 height 64
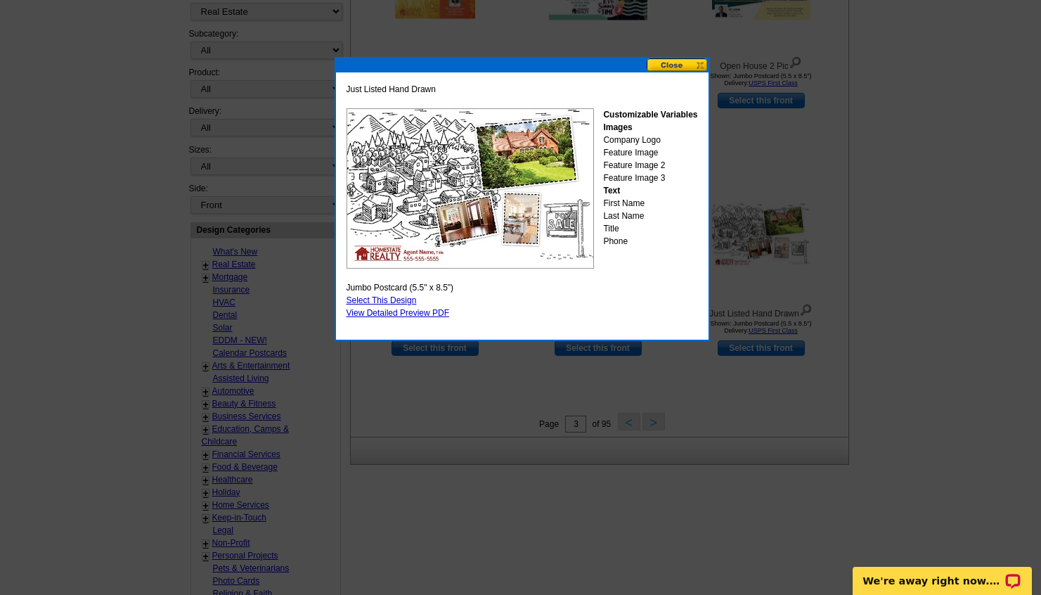
click at [680, 69] on button at bounding box center [678, 64] width 62 height 13
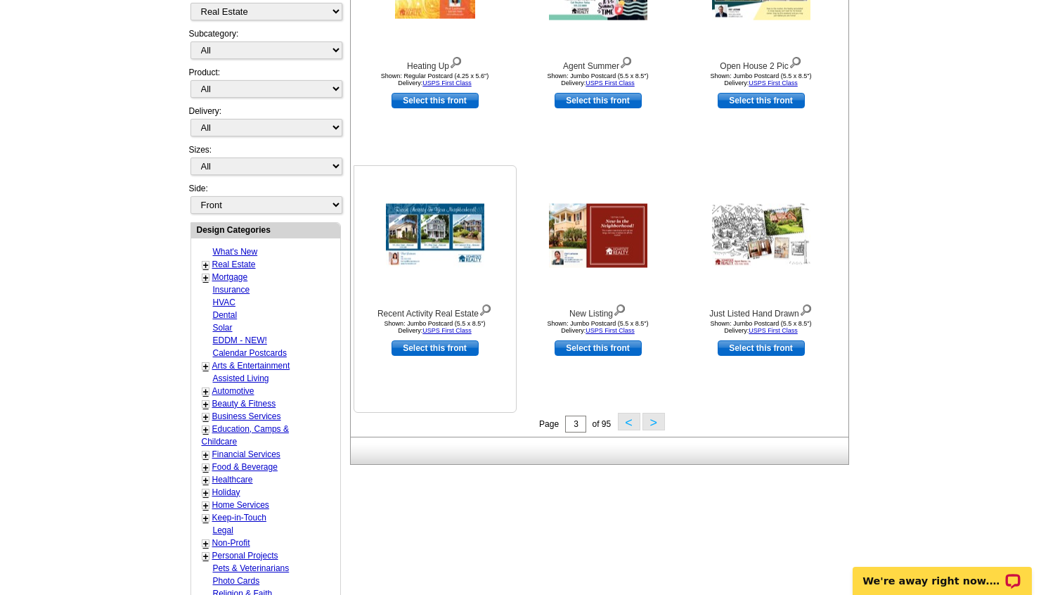
click at [432, 243] on img at bounding box center [435, 236] width 98 height 64
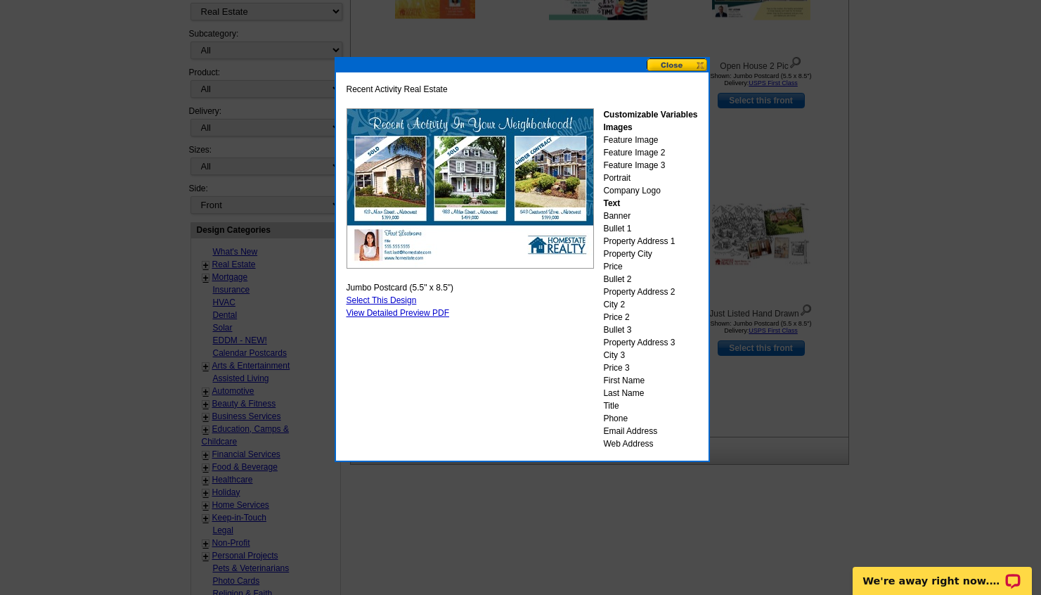
click at [662, 58] on button at bounding box center [678, 64] width 62 height 13
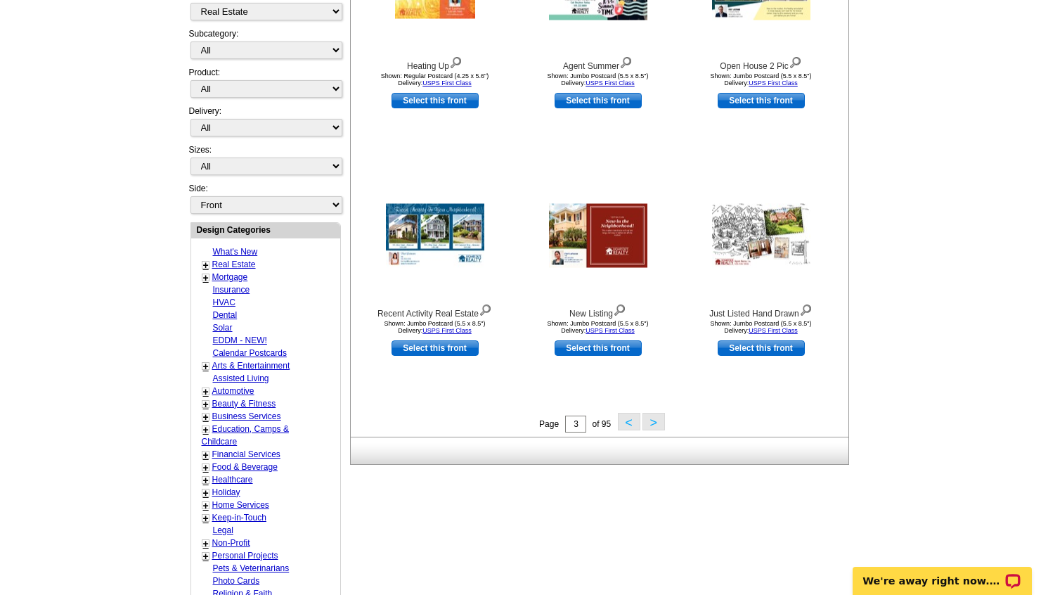
click at [649, 418] on button ">" at bounding box center [654, 422] width 22 height 18
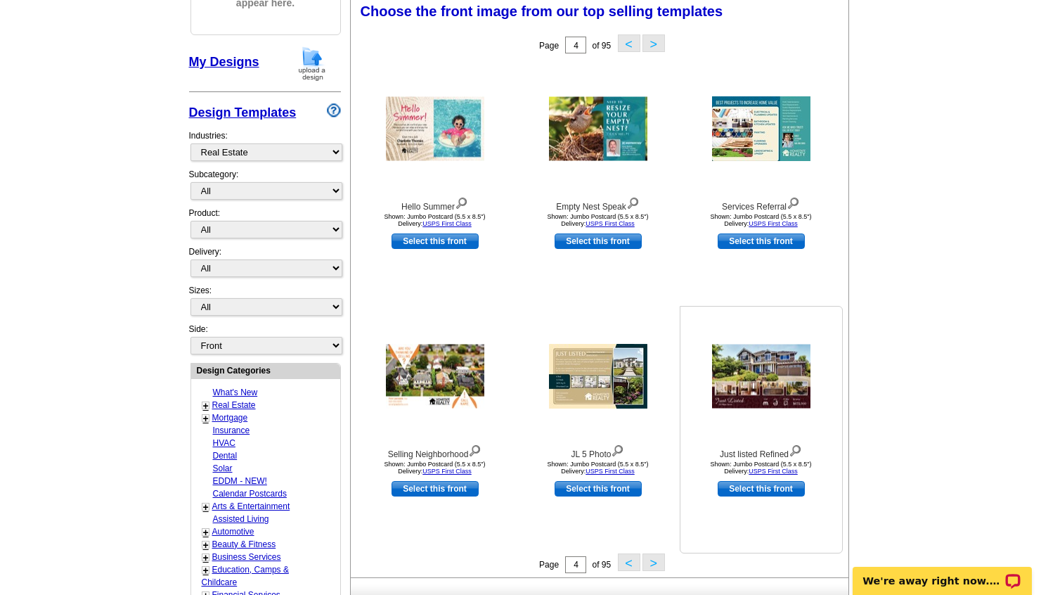
scroll to position [207, 0]
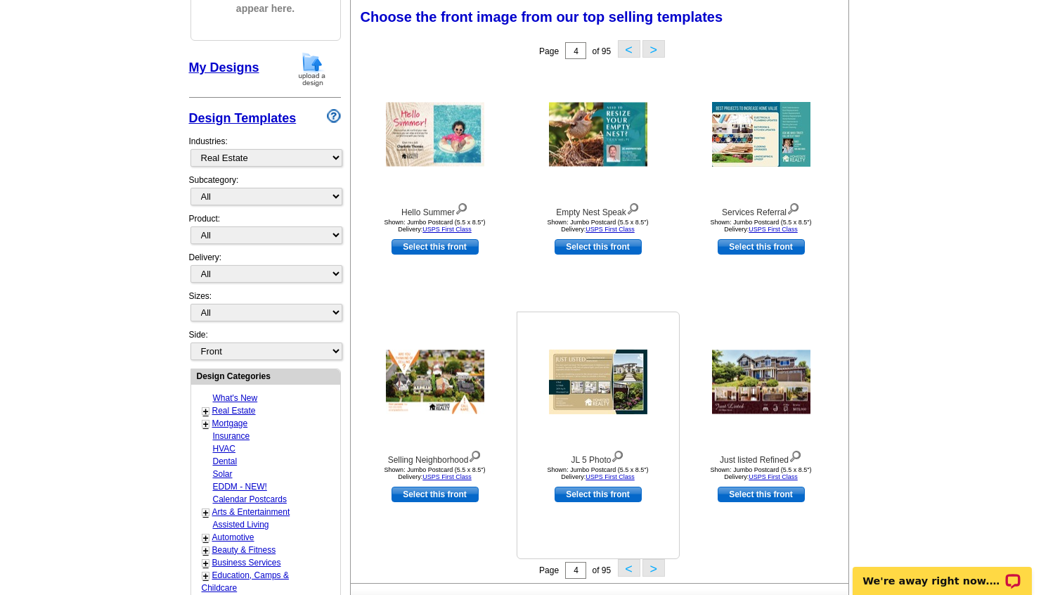
click at [603, 381] on img at bounding box center [598, 381] width 98 height 65
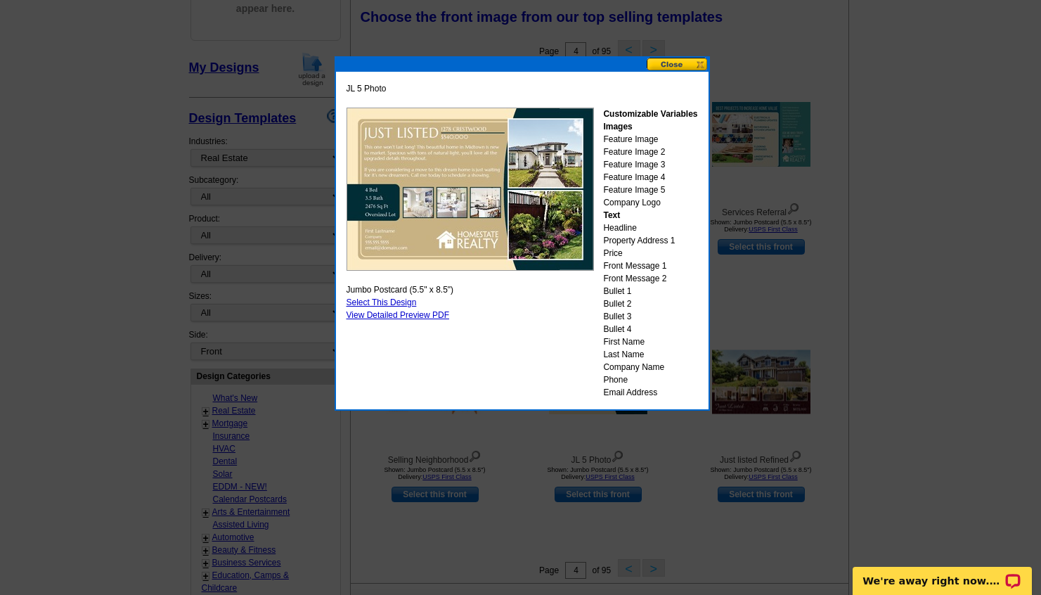
click at [671, 61] on button at bounding box center [678, 64] width 62 height 13
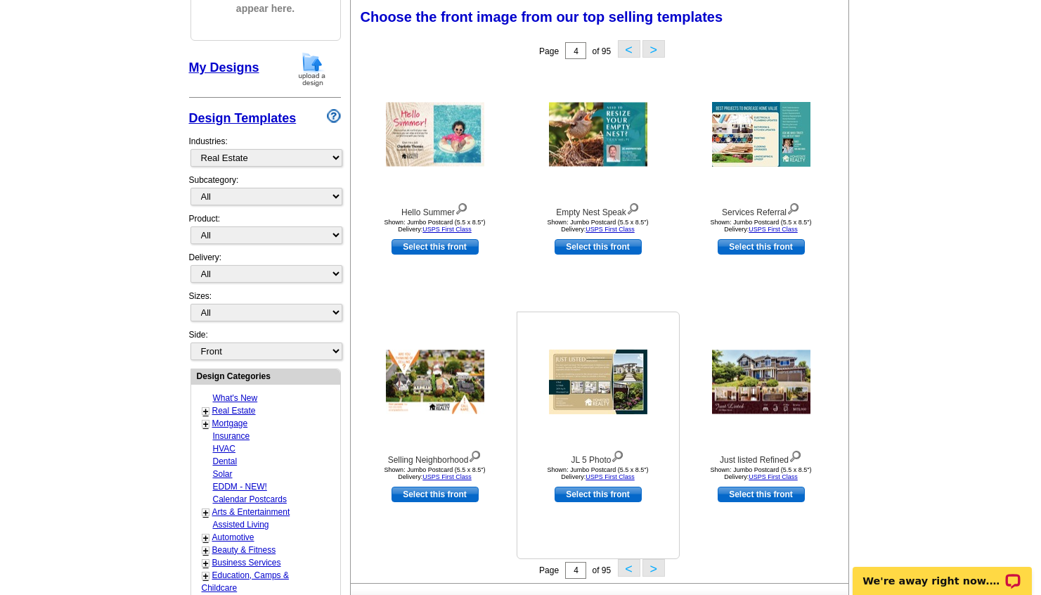
scroll to position [210, 0]
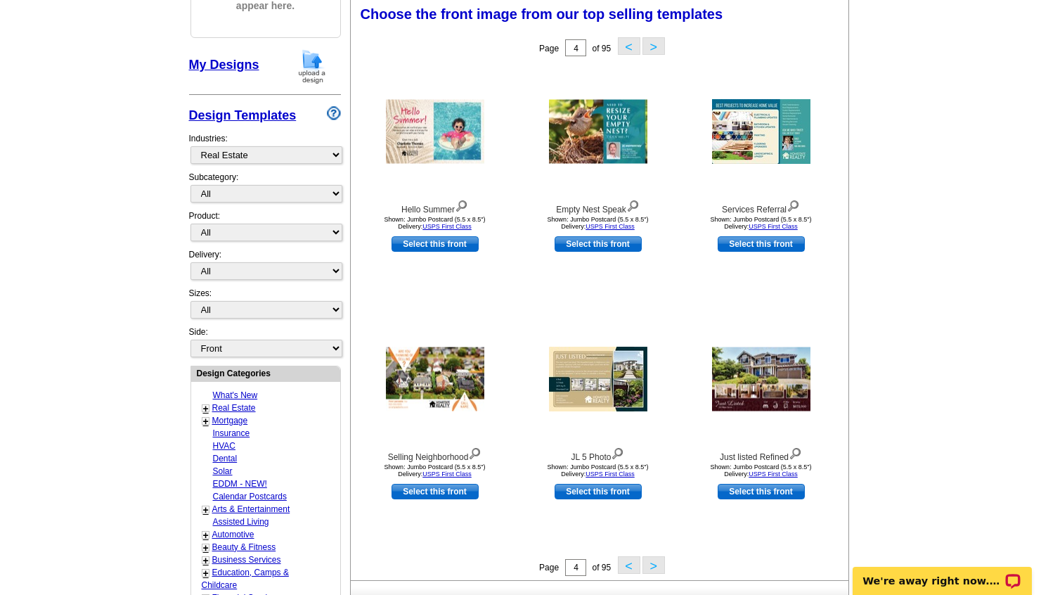
click at [651, 566] on button ">" at bounding box center [654, 565] width 22 height 18
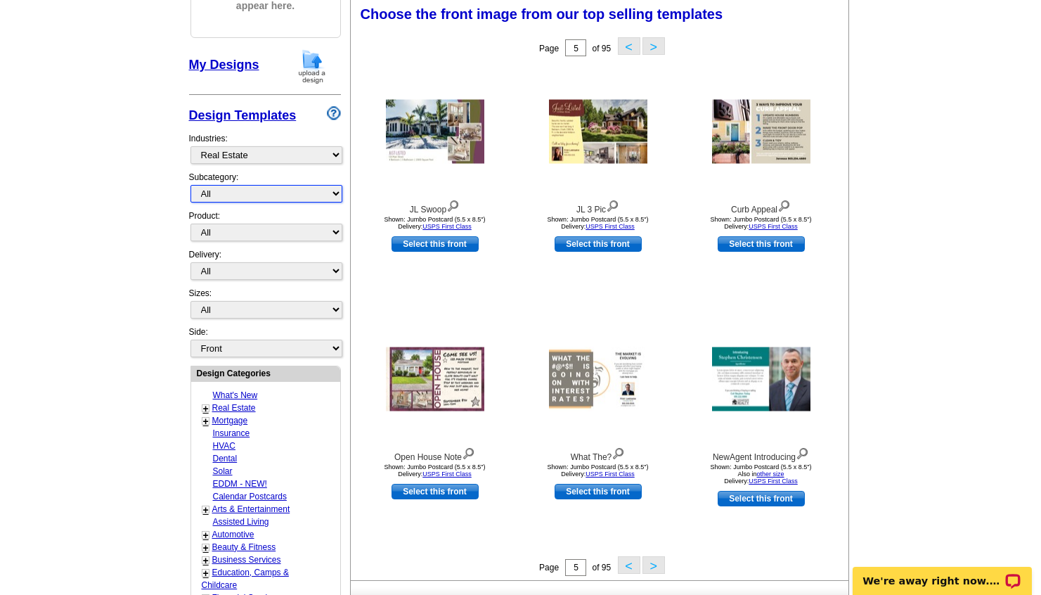
click at [258, 191] on select "All RE/MAX® Referrals Keller Williams® Berkshire Hathaway Home Services Century…" at bounding box center [267, 194] width 152 height 18
select select "1089"
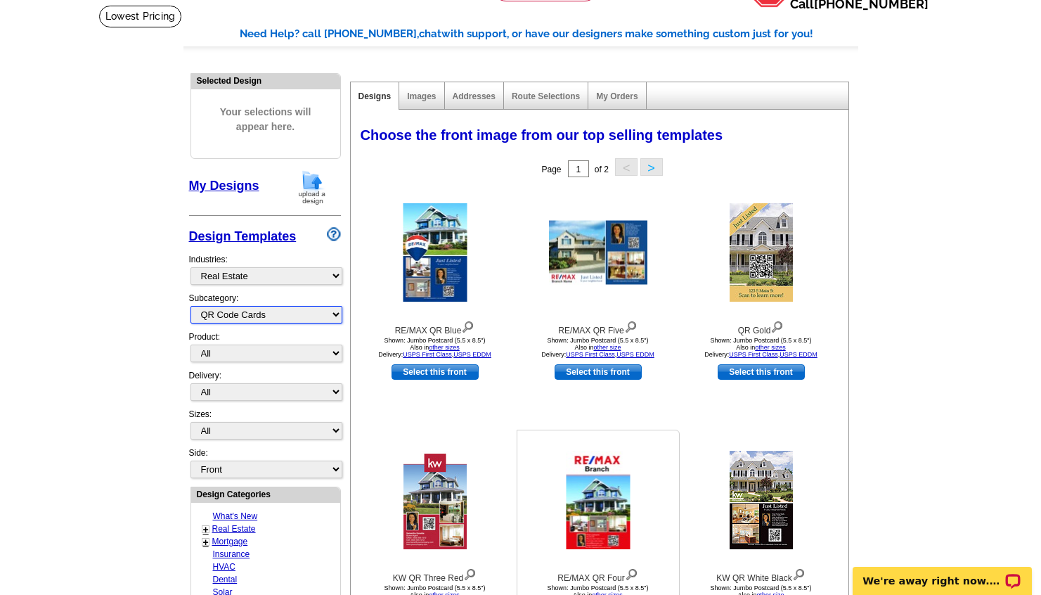
scroll to position [103, 0]
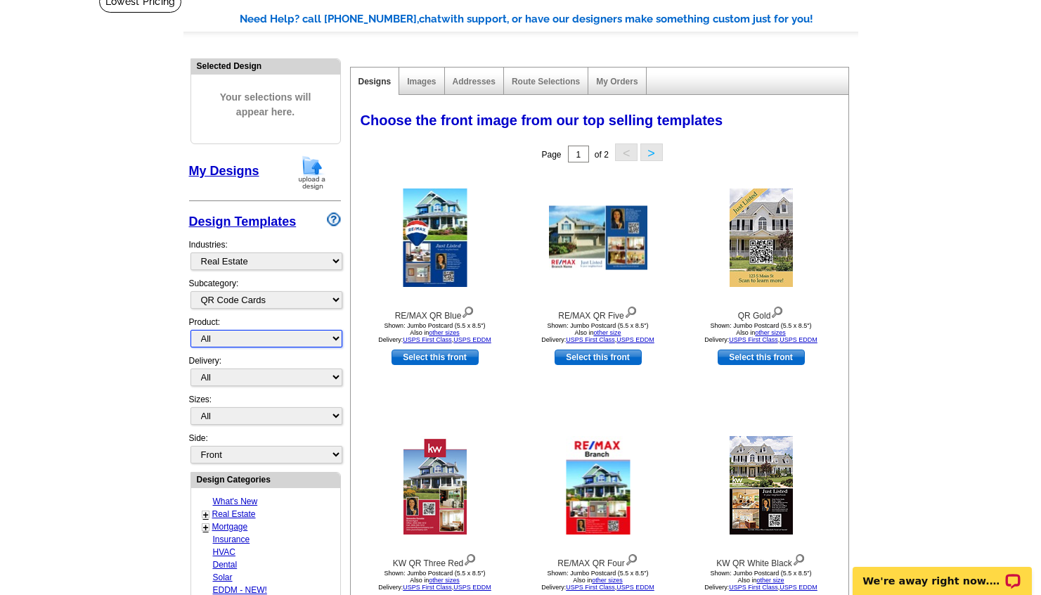
click at [252, 333] on select "All Postcards Letters and flyers Business Cards Door Hangers Greeting Cards" at bounding box center [267, 339] width 152 height 18
select select "1"
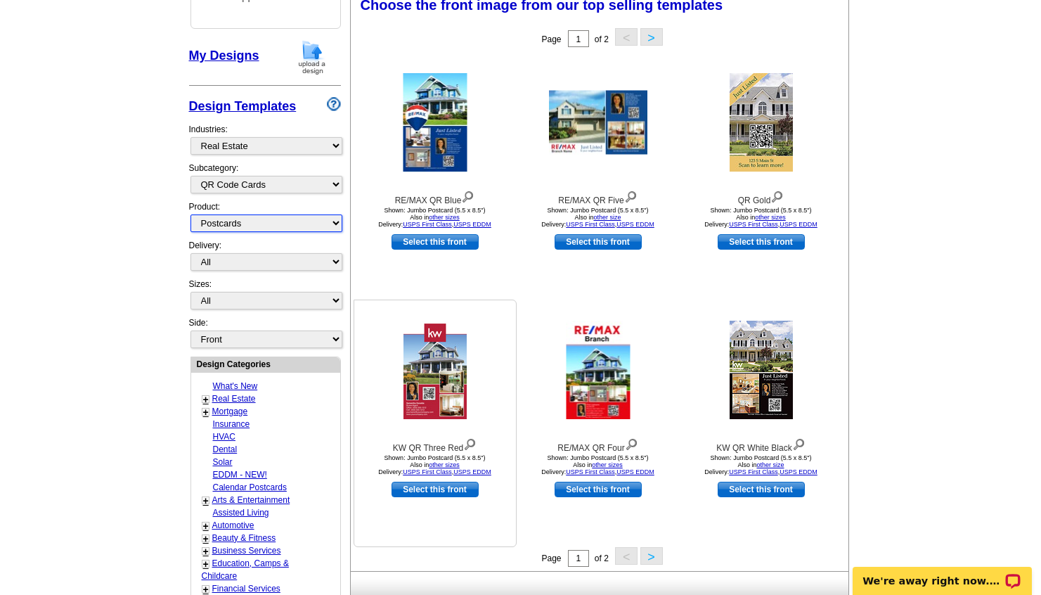
scroll to position [220, 0]
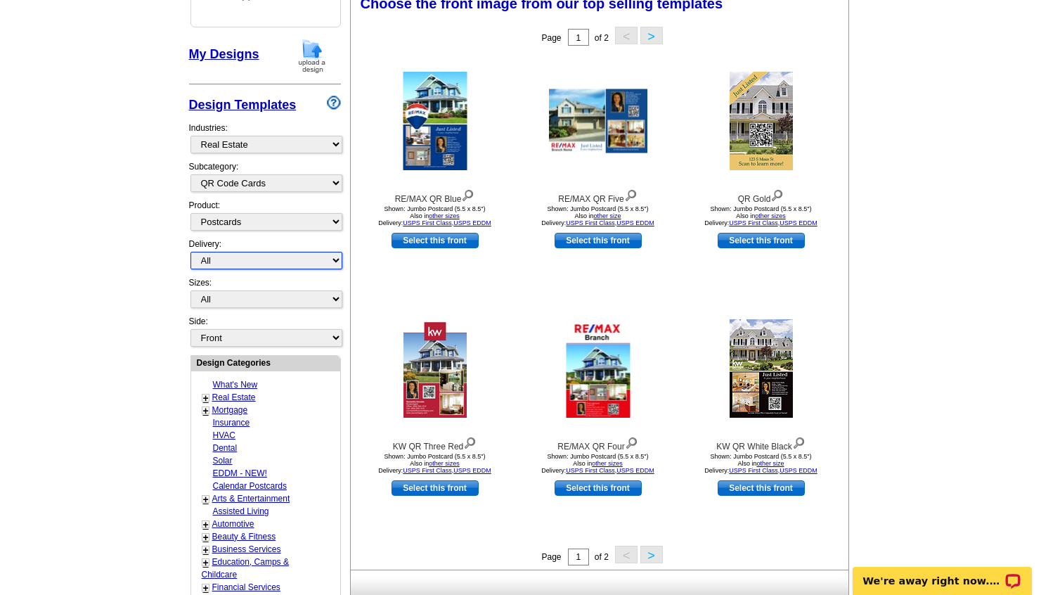
click at [251, 259] on select "All First Class Mail Shipped to Me EDDM Save 66% on Postage" at bounding box center [267, 261] width 152 height 18
select select "1"
click at [274, 296] on select "All Jumbo Postcard (5.5" x 8.5") Regular Postcard (4.25" x 5.6") Panoramic Post…" at bounding box center [267, 299] width 152 height 18
select select "2"
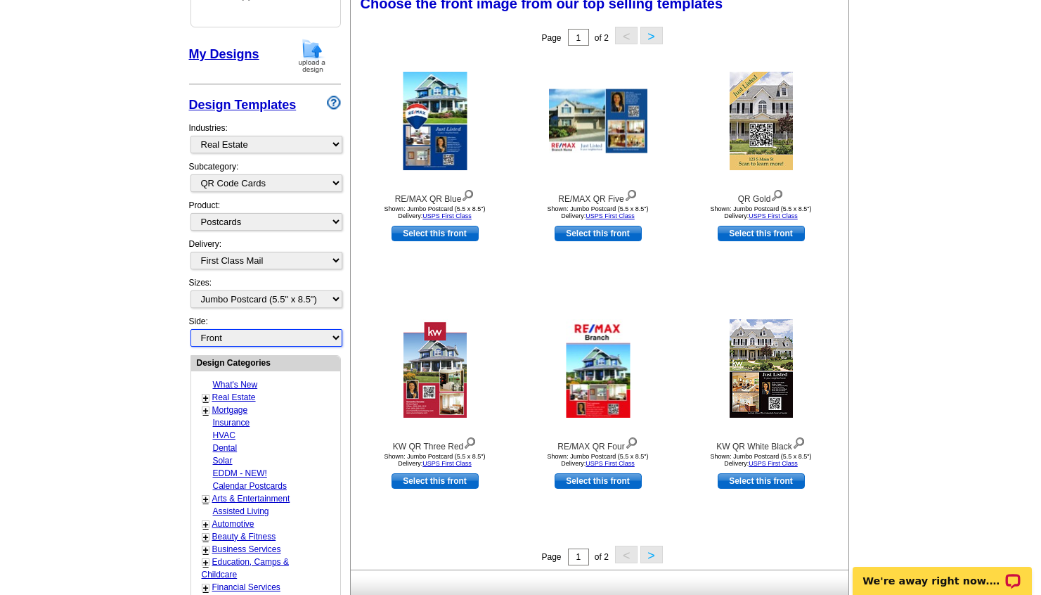
click at [297, 335] on select "Front Back" at bounding box center [267, 338] width 152 height 18
select select "front"
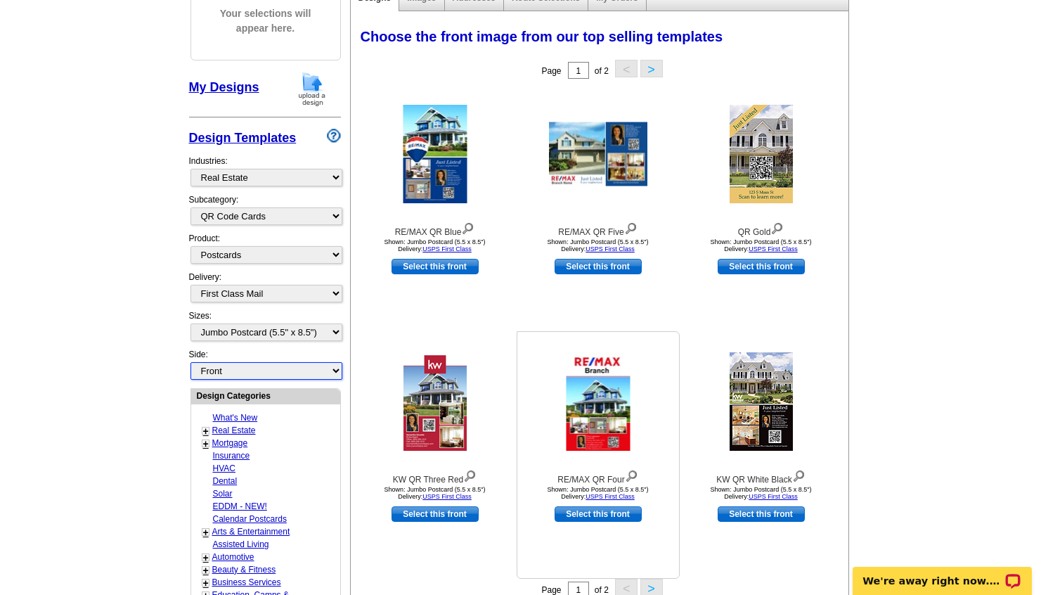
scroll to position [228, 0]
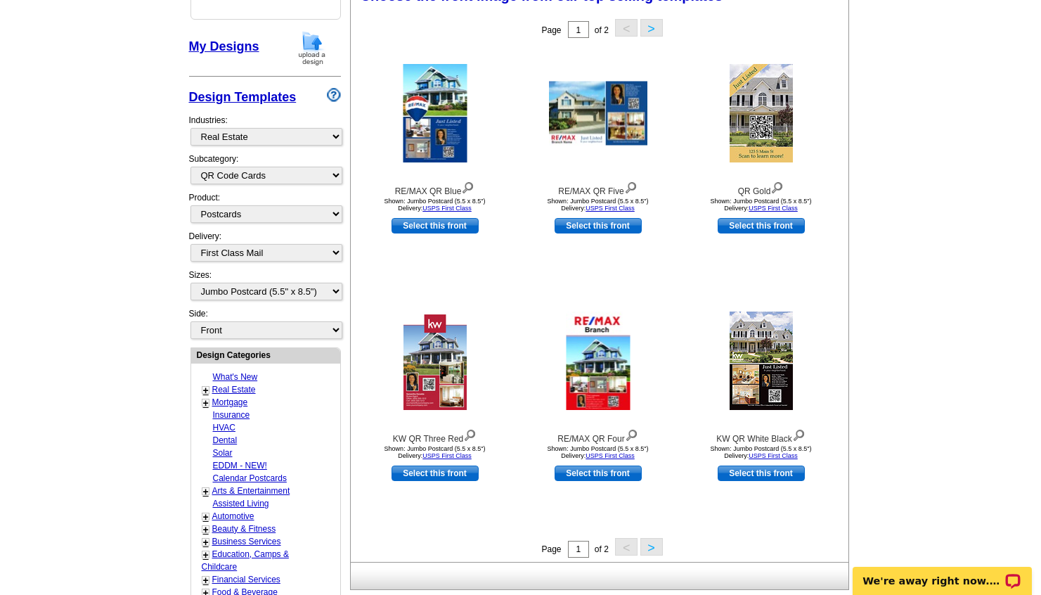
click at [292, 242] on div "Delivery: All First Class Mail Shipped to Me EDDM Save 66% on Postage" at bounding box center [265, 249] width 152 height 39
click at [289, 248] on select "All First Class Mail Shipped to Me EDDM Save 66% on Postage" at bounding box center [267, 253] width 152 height 18
select select "4"
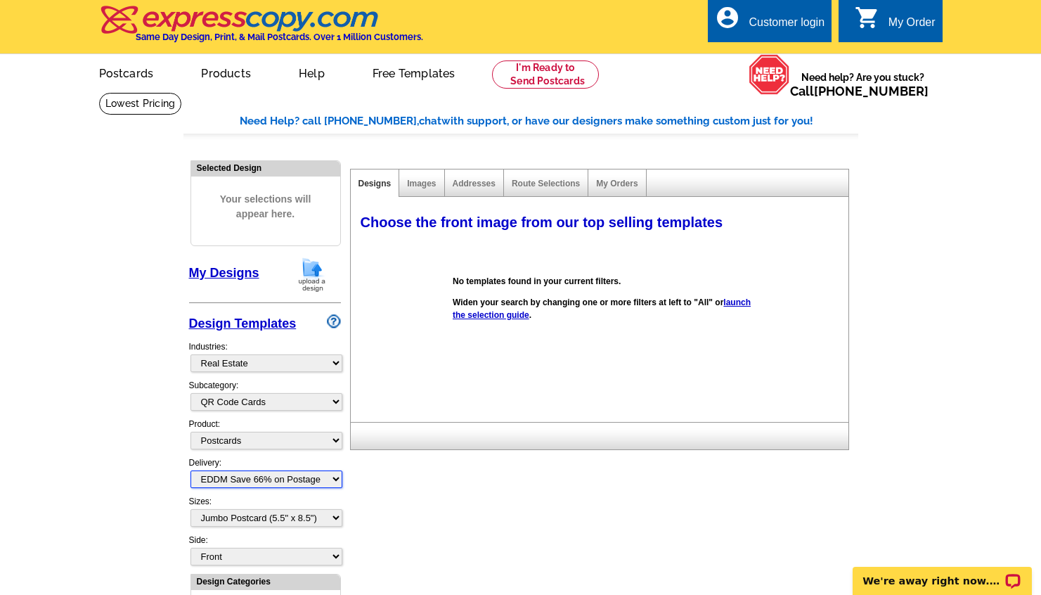
scroll to position [0, 0]
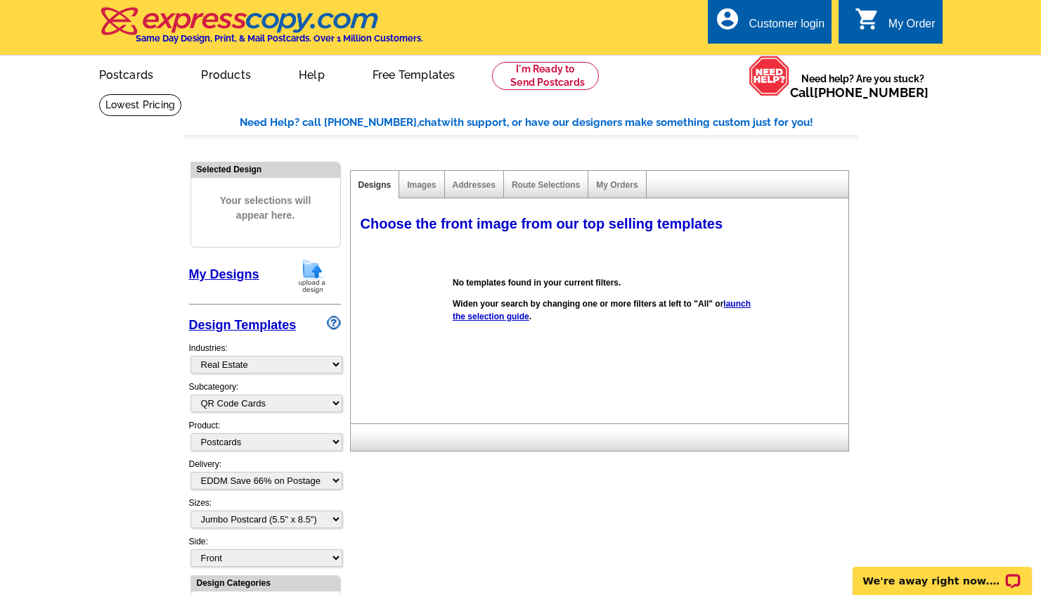
click at [514, 314] on link "launch the selection guide" at bounding box center [602, 310] width 298 height 22
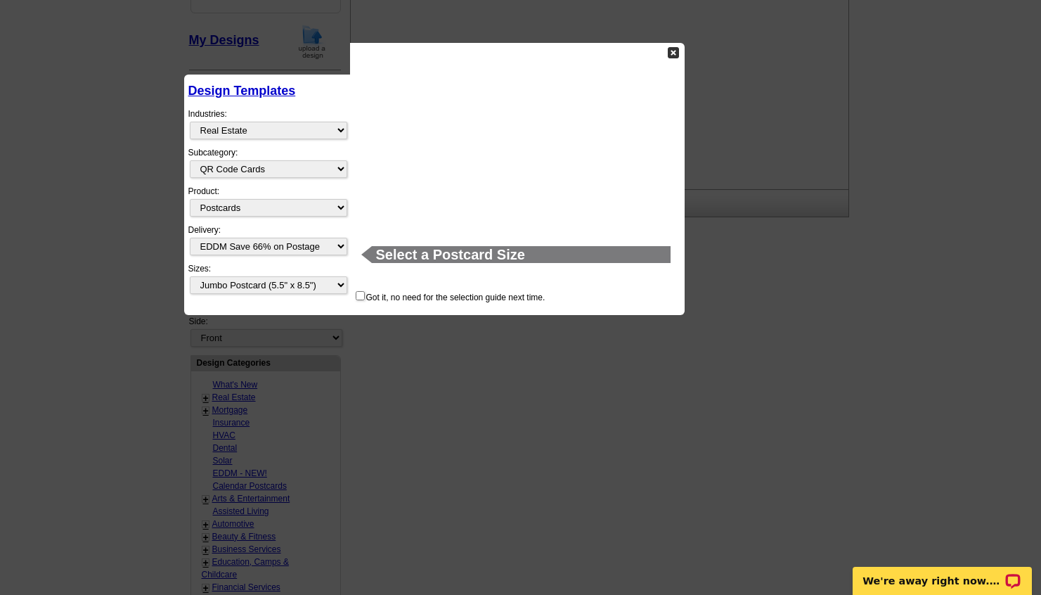
scroll to position [263, 0]
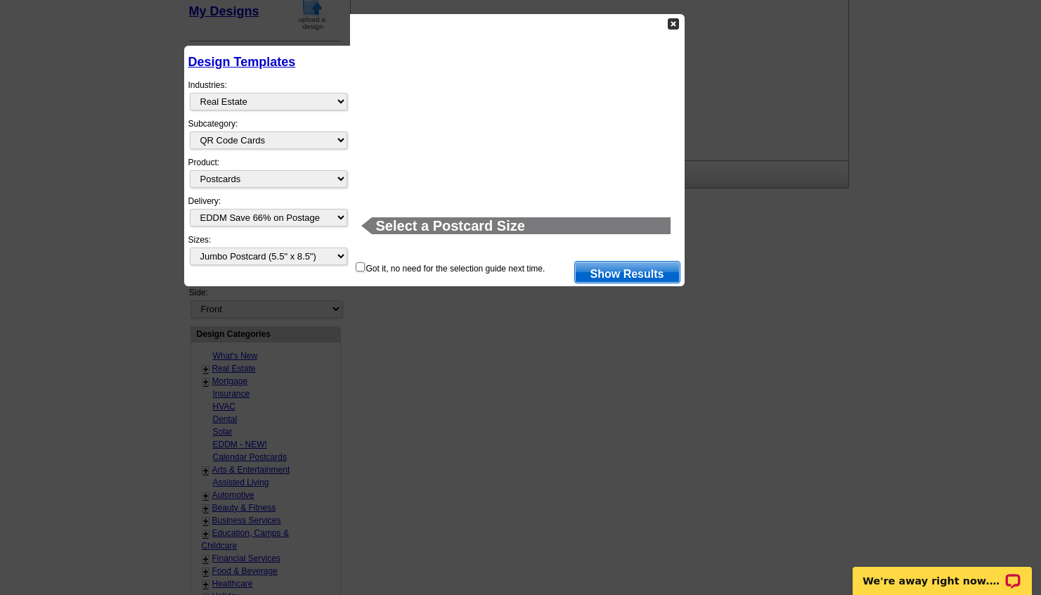
click at [631, 271] on link "Show Results" at bounding box center [627, 272] width 106 height 22
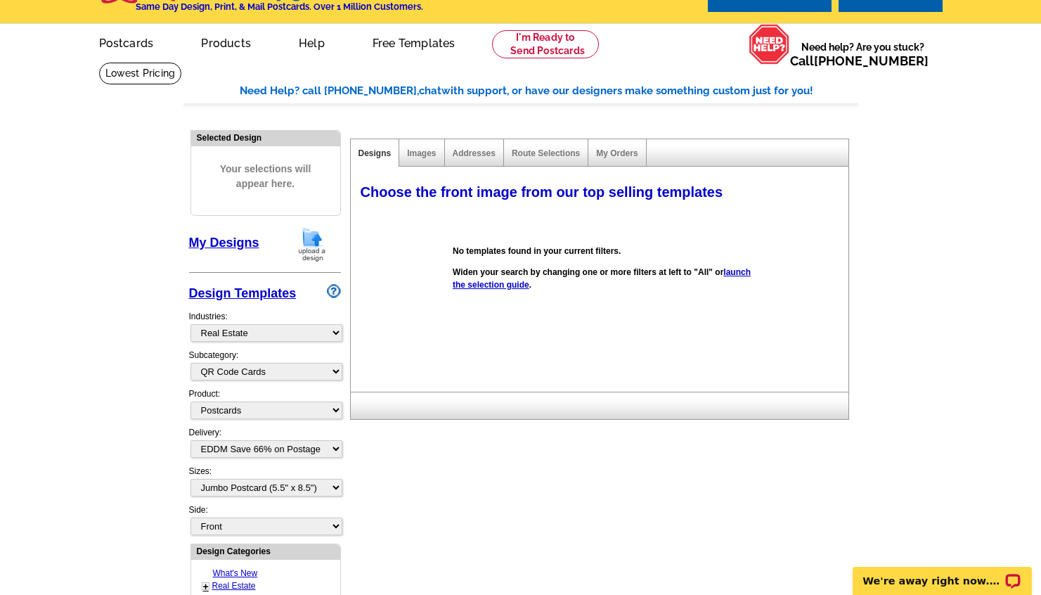
scroll to position [0, 0]
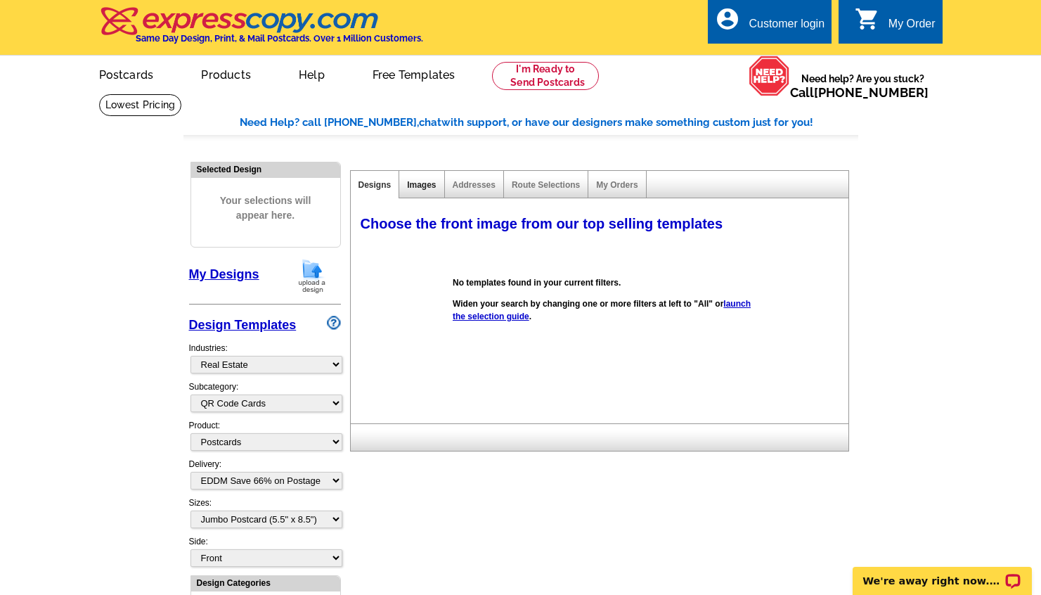
click at [413, 186] on link "Images" at bounding box center [421, 185] width 29 height 10
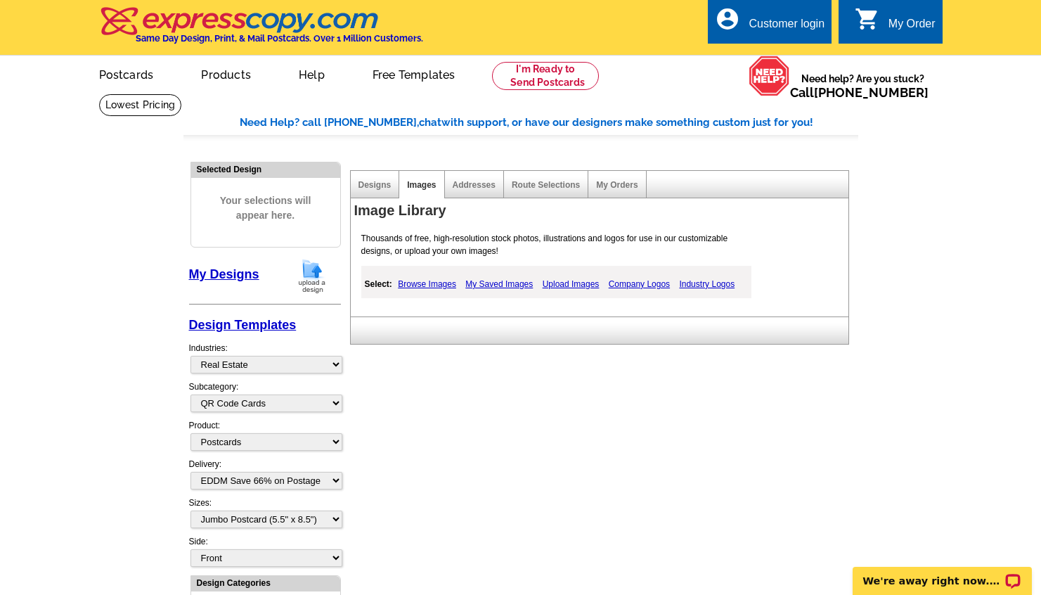
click at [416, 285] on link "Browse Images" at bounding box center [426, 284] width 65 height 17
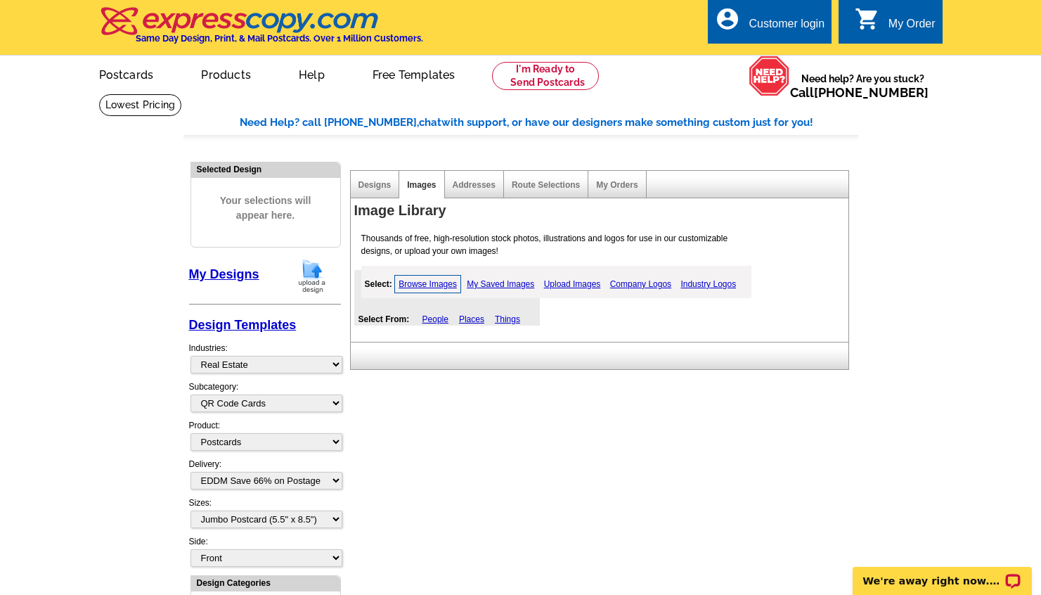
click at [440, 320] on link "People" at bounding box center [436, 319] width 26 height 10
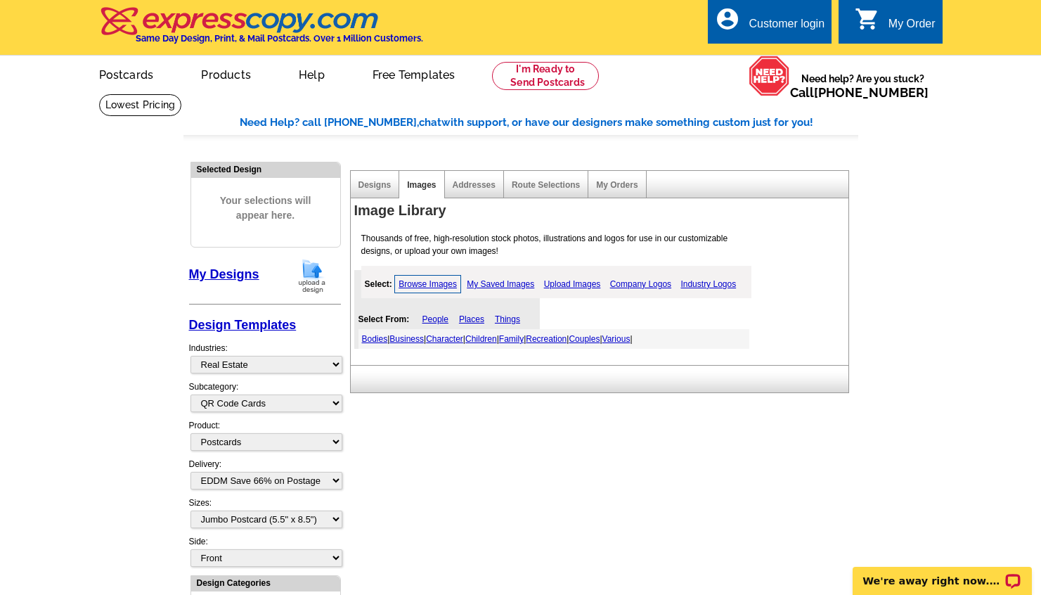
click at [375, 339] on link "Bodies" at bounding box center [375, 339] width 26 height 10
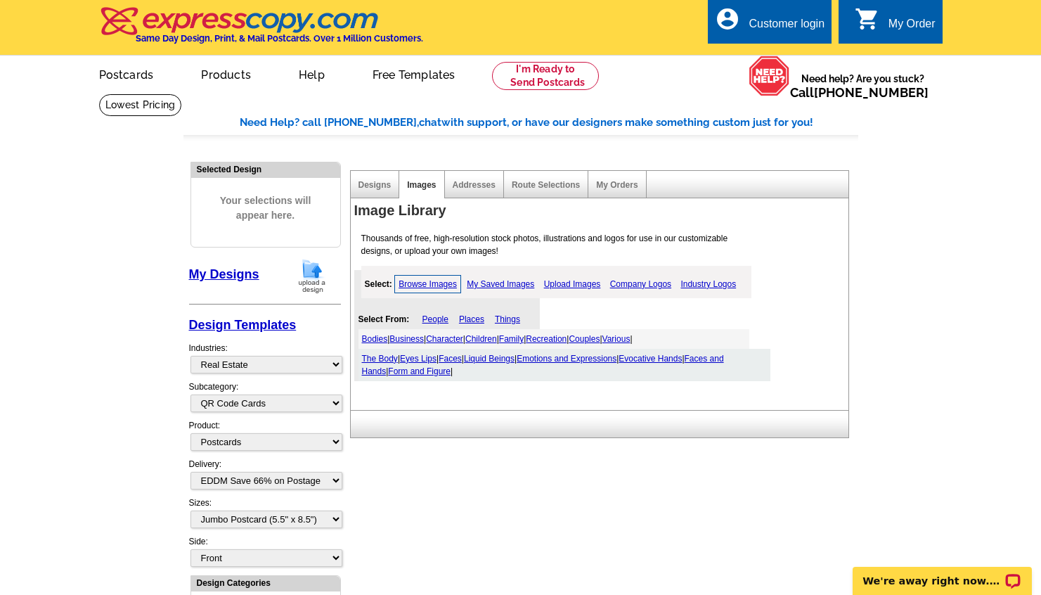
click at [374, 359] on link "The Body" at bounding box center [380, 359] width 36 height 10
